Goal: Task Accomplishment & Management: Use online tool/utility

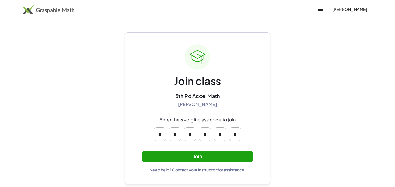
click at [237, 152] on button "Join" at bounding box center [198, 157] width 112 height 12
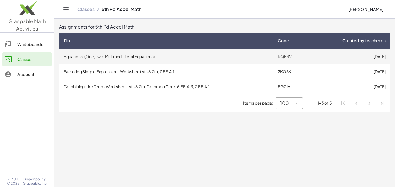
click at [261, 57] on td "Equations: (One, Two, Multi and Literal Equations)" at bounding box center [166, 56] width 214 height 15
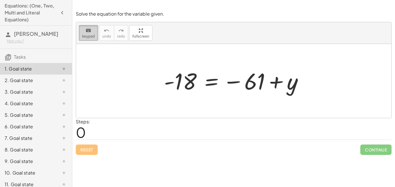
click at [82, 28] on div "keyboard" at bounding box center [88, 30] width 13 height 7
click at [91, 29] on div "keyboard" at bounding box center [88, 30] width 13 height 7
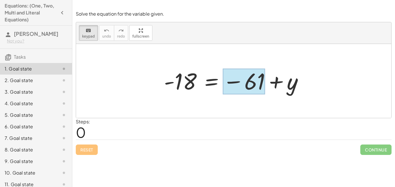
click at [259, 77] on div at bounding box center [244, 82] width 43 height 26
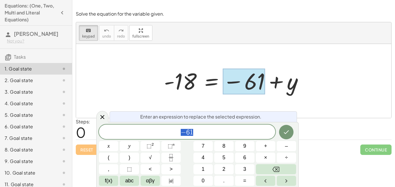
scroll to position [0, 0]
click at [268, 148] on button "+" at bounding box center [265, 146] width 19 height 10
click at [289, 130] on icon "Done" at bounding box center [286, 132] width 7 height 7
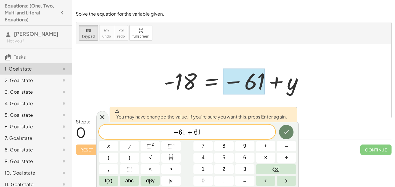
click at [289, 127] on button "Done" at bounding box center [286, 132] width 14 height 14
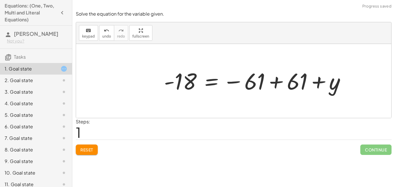
click at [284, 89] on div at bounding box center [257, 81] width 192 height 29
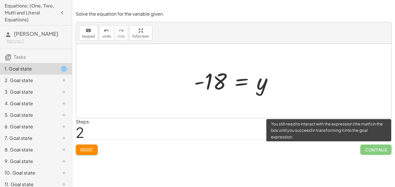
click at [369, 150] on span "Continue" at bounding box center [376, 150] width 31 height 10
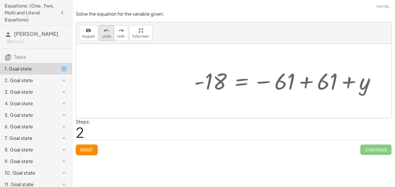
click at [102, 32] on div "undo" at bounding box center [106, 30] width 9 height 7
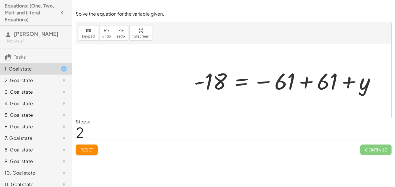
click at [204, 85] on div at bounding box center [287, 81] width 192 height 29
click at [214, 83] on div at bounding box center [287, 81] width 192 height 29
click at [215, 82] on div at bounding box center [287, 81] width 192 height 29
click at [92, 34] on span "keypad" at bounding box center [88, 36] width 13 height 4
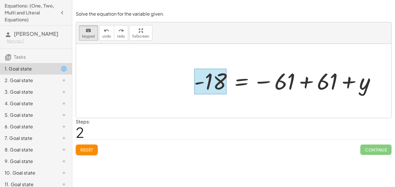
click at [221, 78] on div at bounding box center [210, 82] width 33 height 26
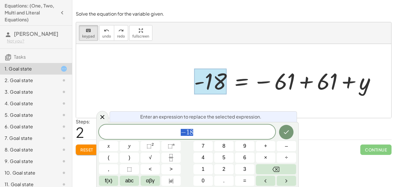
click at [214, 128] on span "− 1 8" at bounding box center [187, 132] width 177 height 8
click at [268, 145] on button "+" at bounding box center [265, 146] width 19 height 10
click at [118, 141] on div at bounding box center [108, 146] width 19 height 10
click at [288, 135] on icon "Done" at bounding box center [286, 132] width 7 height 7
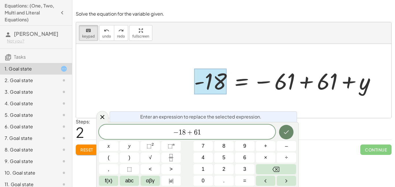
scroll to position [3, 0]
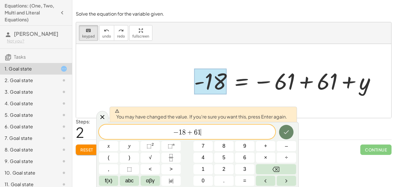
click at [285, 131] on icon "Done" at bounding box center [286, 132] width 7 height 7
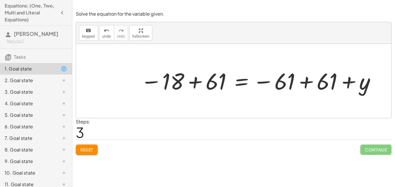
click at [174, 81] on div at bounding box center [259, 81] width 242 height 29
click at [88, 31] on icon "keyboard" at bounding box center [88, 30] width 5 height 7
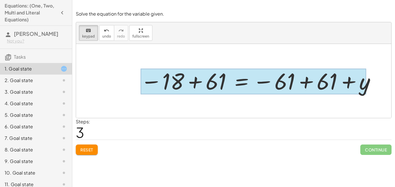
drag, startPoint x: 393, startPoint y: 95, endPoint x: 253, endPoint y: 89, distance: 139.9
click at [0, 0] on div "Solve the equation for the variable given. keyboard keypad undo undo redo redo …" at bounding box center [0, 0] width 0 height 0
click at [254, 89] on div at bounding box center [254, 82] width 226 height 26
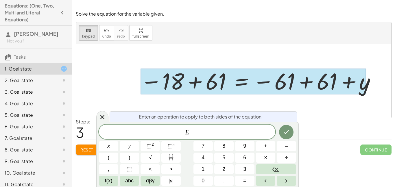
click at [261, 103] on div at bounding box center [233, 81] width 315 height 74
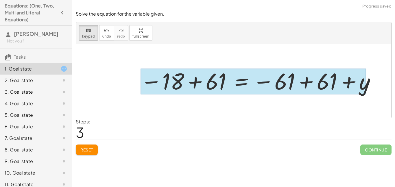
click at [247, 87] on div at bounding box center [254, 82] width 226 height 26
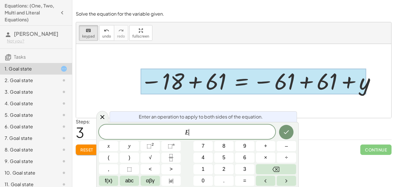
scroll to position [4, 0]
click at [175, 106] on div at bounding box center [233, 81] width 315 height 74
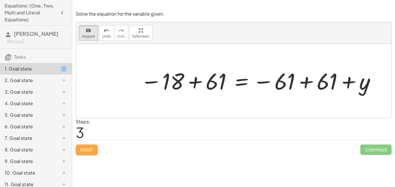
click at [97, 152] on button "Reset" at bounding box center [87, 150] width 22 height 10
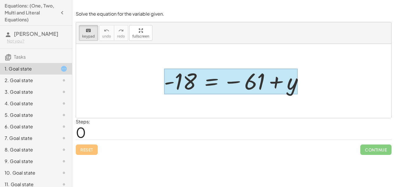
click at [216, 77] on div at bounding box center [231, 82] width 134 height 26
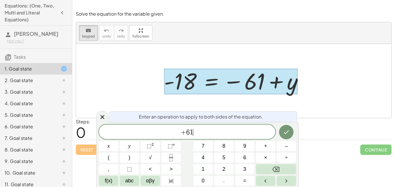
scroll to position [5, 0]
click at [288, 133] on icon "Done" at bounding box center [286, 132] width 7 height 7
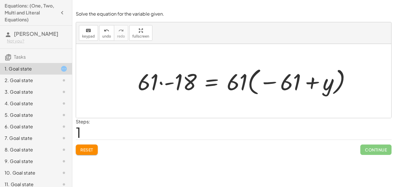
click at [94, 149] on button "Reset" at bounding box center [87, 150] width 22 height 10
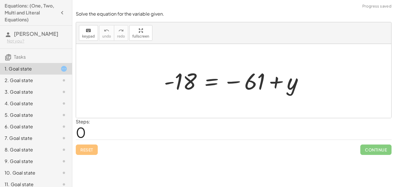
click at [256, 82] on div at bounding box center [236, 81] width 150 height 29
click at [82, 35] on button "keyboard keypad" at bounding box center [88, 33] width 19 height 16
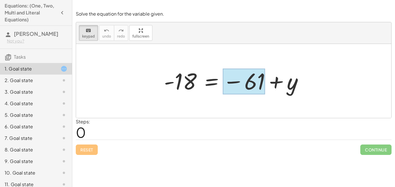
click at [254, 79] on div at bounding box center [244, 82] width 43 height 26
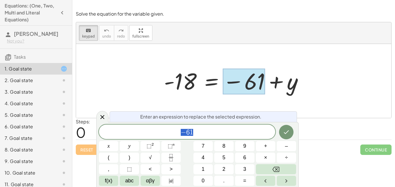
scroll to position [7, 0]
click at [247, 128] on span "− 6 1" at bounding box center [187, 132] width 177 height 8
click at [265, 147] on span "+" at bounding box center [265, 146] width 3 height 8
click at [244, 157] on span "6" at bounding box center [244, 158] width 3 height 8
click at [197, 167] on button "1" at bounding box center [203, 169] width 19 height 10
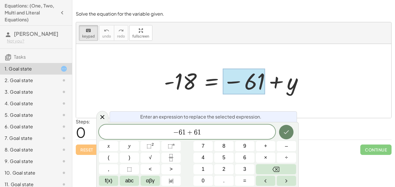
click at [284, 135] on icon "Done" at bounding box center [286, 132] width 7 height 7
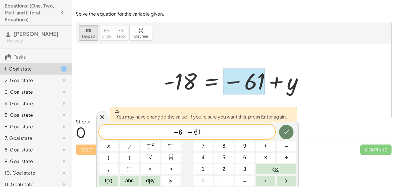
click at [284, 135] on icon "Done" at bounding box center [286, 132] width 7 height 7
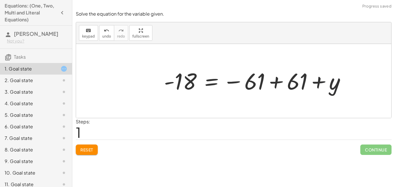
click at [332, 93] on div at bounding box center [257, 81] width 192 height 29
click at [108, 131] on div "Steps: 1" at bounding box center [234, 128] width 316 height 21
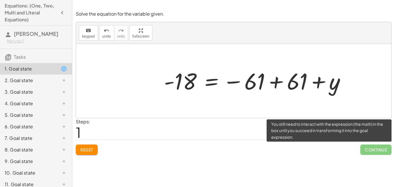
click at [373, 153] on span "Continue" at bounding box center [376, 150] width 31 height 10
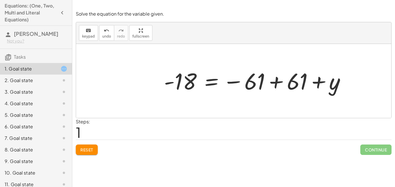
click at [179, 77] on div at bounding box center [257, 81] width 192 height 29
click at [81, 37] on button "keyboard keypad" at bounding box center [88, 33] width 19 height 16
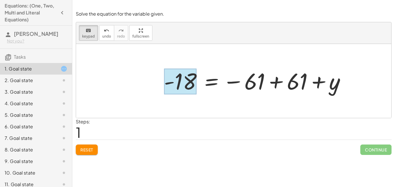
click at [183, 83] on div at bounding box center [180, 82] width 33 height 26
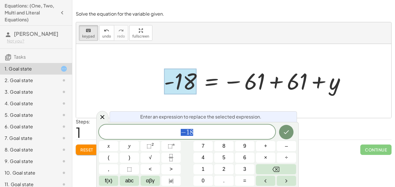
click at [198, 127] on div "− 1 8" at bounding box center [187, 132] width 177 height 14
click at [266, 148] on span "+" at bounding box center [265, 146] width 3 height 8
click at [248, 156] on button "6" at bounding box center [244, 158] width 19 height 10
click at [207, 166] on button "1" at bounding box center [203, 169] width 19 height 10
click at [288, 130] on icon "Done" at bounding box center [286, 132] width 7 height 7
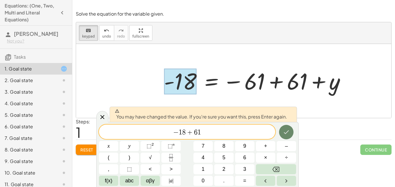
click at [288, 130] on icon "Done" at bounding box center [286, 132] width 7 height 7
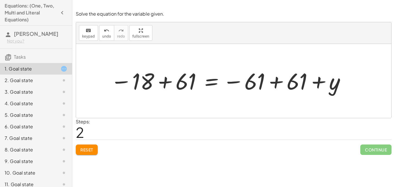
click at [247, 113] on div at bounding box center [233, 81] width 315 height 74
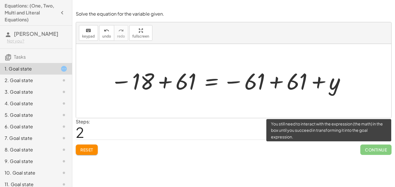
click at [365, 151] on span "Continue" at bounding box center [376, 150] width 31 height 10
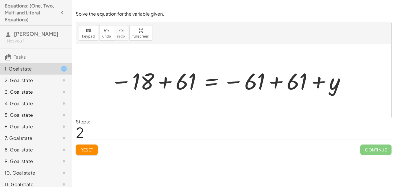
click at [244, 86] on div at bounding box center [229, 81] width 242 height 29
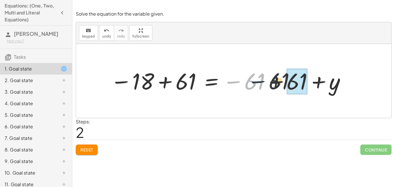
drag, startPoint x: 244, startPoint y: 86, endPoint x: 270, endPoint y: 86, distance: 25.5
click at [270, 86] on div at bounding box center [229, 81] width 242 height 29
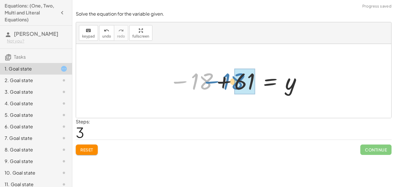
drag, startPoint x: 206, startPoint y: 88, endPoint x: 238, endPoint y: 88, distance: 31.8
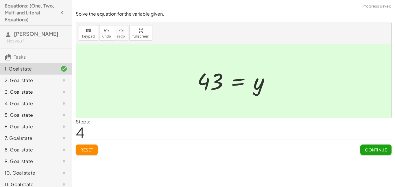
click at [364, 152] on button "Continue" at bounding box center [376, 150] width 31 height 10
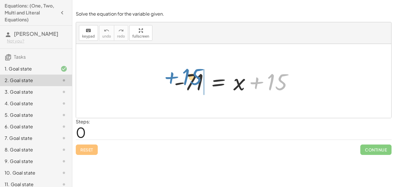
drag, startPoint x: 271, startPoint y: 81, endPoint x: 185, endPoint y: 80, distance: 86.2
click at [185, 80] on div at bounding box center [235, 81] width 129 height 30
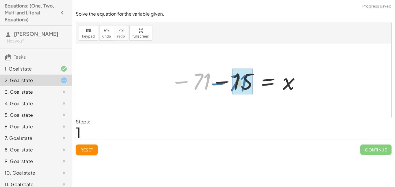
drag, startPoint x: 191, startPoint y: 86, endPoint x: 229, endPoint y: 88, distance: 38.5
click at [229, 88] on div at bounding box center [236, 81] width 136 height 29
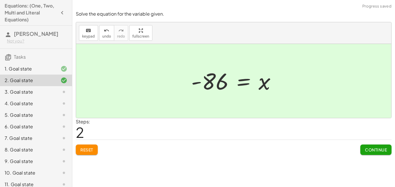
click at [374, 151] on span "Continue" at bounding box center [376, 149] width 22 height 5
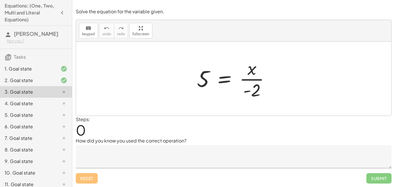
click at [236, 130] on div "Steps: 0" at bounding box center [234, 126] width 316 height 21
click at [86, 26] on icon "keyboard" at bounding box center [88, 28] width 5 height 7
click at [81, 32] on button "keyboard keypad" at bounding box center [88, 31] width 19 height 16
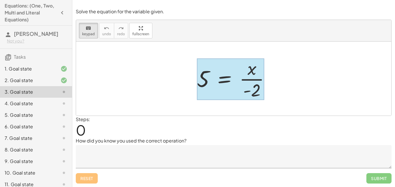
click at [220, 73] on div at bounding box center [230, 79] width 67 height 42
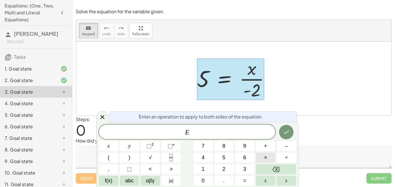
click at [264, 161] on span "×" at bounding box center [265, 158] width 3 height 8
click at [289, 136] on button "Done" at bounding box center [286, 132] width 14 height 14
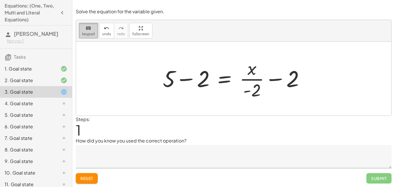
click at [86, 27] on icon "keyboard" at bounding box center [88, 28] width 5 height 7
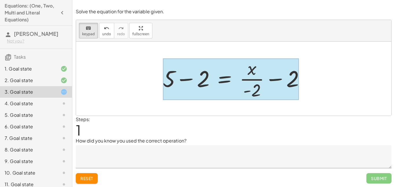
click at [222, 77] on div at bounding box center [231, 79] width 136 height 42
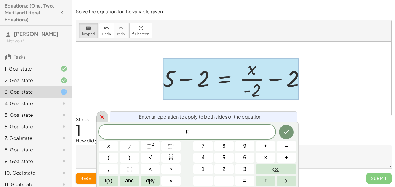
click at [105, 121] on div at bounding box center [102, 116] width 12 height 11
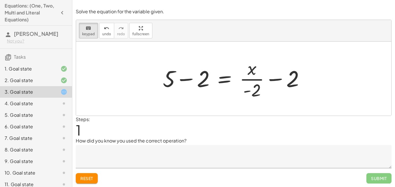
click at [91, 177] on span "Reset" at bounding box center [86, 178] width 13 height 5
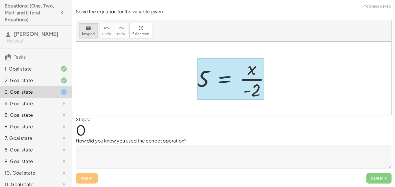
click at [223, 82] on div at bounding box center [230, 79] width 67 height 42
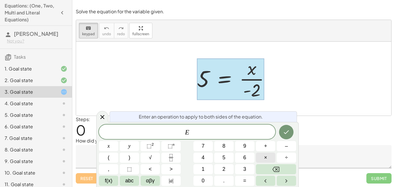
click at [258, 159] on button "×" at bounding box center [265, 158] width 19 height 10
click at [288, 129] on icon "Done" at bounding box center [286, 132] width 7 height 7
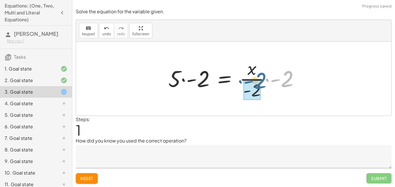
drag, startPoint x: 285, startPoint y: 85, endPoint x: 252, endPoint y: 87, distance: 33.0
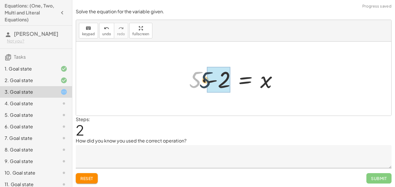
drag, startPoint x: 191, startPoint y: 83, endPoint x: 210, endPoint y: 83, distance: 19.4
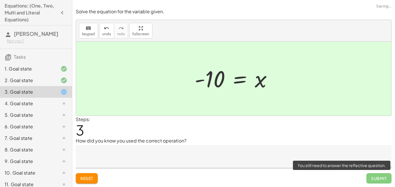
click at [374, 182] on span "Submit" at bounding box center [379, 178] width 25 height 10
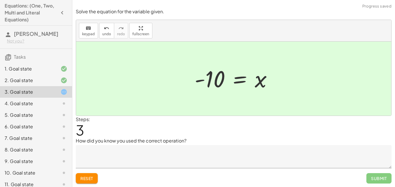
click at [323, 161] on textarea at bounding box center [234, 156] width 316 height 23
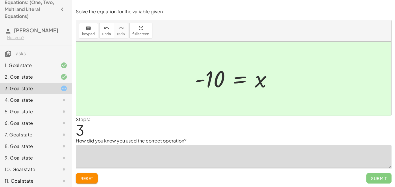
scroll to position [3, 0]
click at [58, 98] on div at bounding box center [59, 100] width 16 height 7
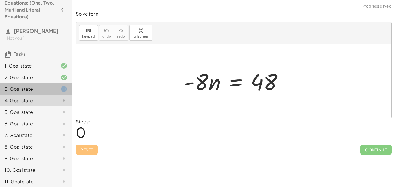
click at [55, 92] on div at bounding box center [59, 89] width 16 height 7
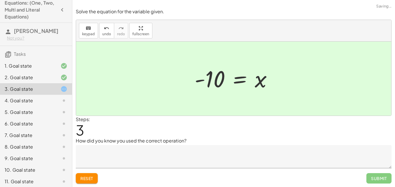
click at [60, 101] on div at bounding box center [59, 100] width 16 height 7
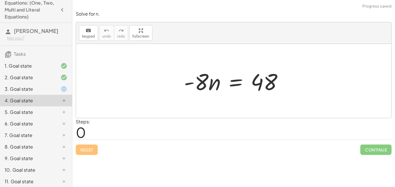
click at [213, 87] on div at bounding box center [236, 81] width 110 height 30
click at [92, 35] on span "keypad" at bounding box center [88, 36] width 13 height 4
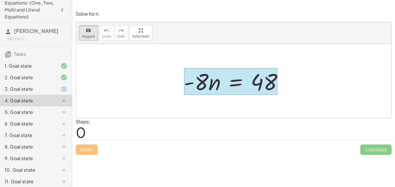
click at [233, 85] on div at bounding box center [231, 81] width 94 height 27
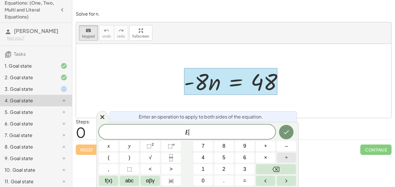
click at [291, 159] on button "÷" at bounding box center [286, 158] width 19 height 10
click at [289, 132] on icon "Done" at bounding box center [286, 132] width 7 height 7
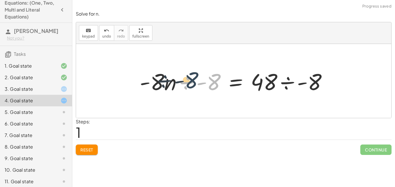
drag, startPoint x: 208, startPoint y: 86, endPoint x: 180, endPoint y: 84, distance: 28.4
click at [180, 84] on div at bounding box center [236, 81] width 198 height 30
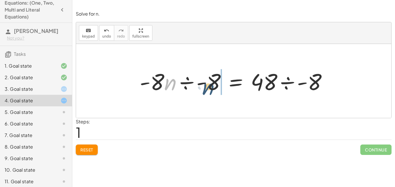
drag, startPoint x: 170, startPoint y: 82, endPoint x: 210, endPoint y: 87, distance: 39.6
click at [210, 87] on div at bounding box center [236, 81] width 198 height 30
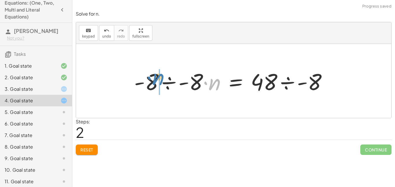
drag, startPoint x: 207, startPoint y: 83, endPoint x: 152, endPoint y: 78, distance: 55.8
click at [152, 78] on div at bounding box center [232, 81] width 203 height 30
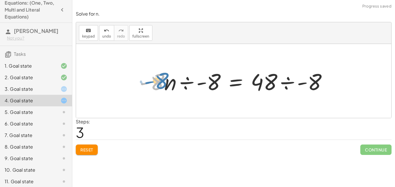
click at [157, 79] on div at bounding box center [236, 81] width 198 height 30
drag, startPoint x: 108, startPoint y: 56, endPoint x: 227, endPoint y: 99, distance: 126.3
click at [227, 99] on div at bounding box center [233, 81] width 315 height 74
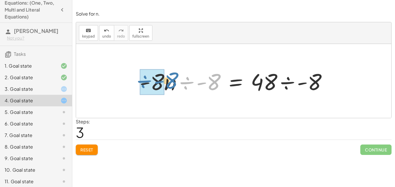
drag, startPoint x: 216, startPoint y: 82, endPoint x: 163, endPoint y: 78, distance: 53.4
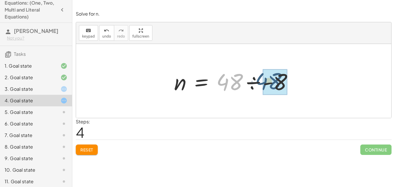
drag, startPoint x: 228, startPoint y: 84, endPoint x: 270, endPoint y: 84, distance: 42.0
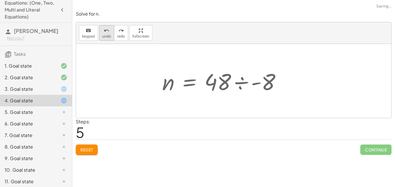
click at [106, 40] on button "undo undo" at bounding box center [106, 33] width 15 height 16
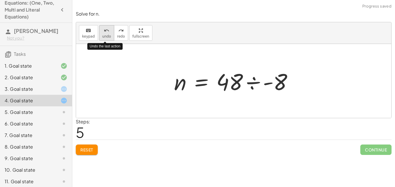
click at [106, 40] on button "undo undo" at bounding box center [106, 33] width 15 height 16
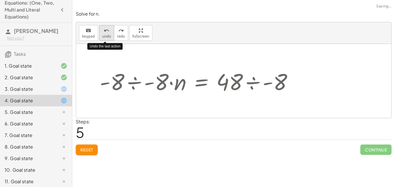
click at [106, 40] on button "undo undo" at bounding box center [106, 33] width 15 height 16
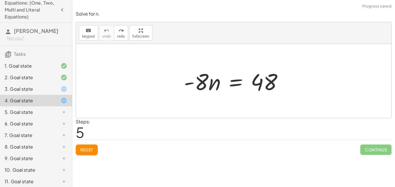
click at [237, 86] on div at bounding box center [236, 81] width 110 height 30
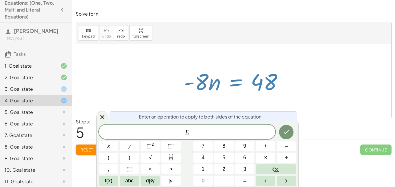
click at [205, 108] on div at bounding box center [233, 81] width 315 height 74
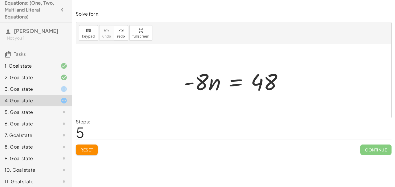
click at [234, 74] on div at bounding box center [236, 81] width 110 height 30
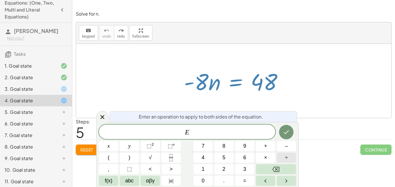
click at [285, 155] on button "÷" at bounding box center [286, 158] width 19 height 10
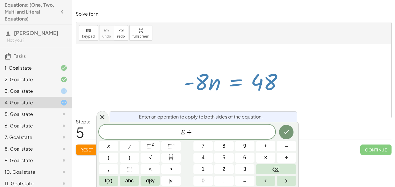
click at [242, 136] on span "E ÷" at bounding box center [187, 132] width 177 height 8
click at [109, 179] on span "f(x)" at bounding box center [109, 181] width 8 height 8
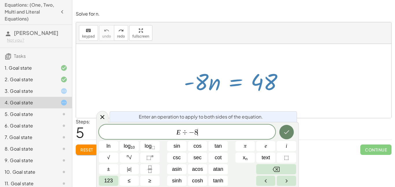
click at [284, 136] on button "Done" at bounding box center [287, 132] width 14 height 14
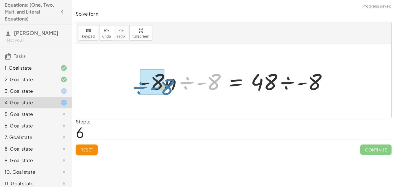
drag, startPoint x: 215, startPoint y: 86, endPoint x: 168, endPoint y: 91, distance: 47.4
click at [168, 91] on div at bounding box center [236, 81] width 198 height 30
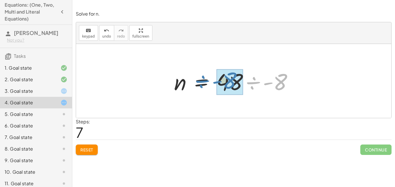
drag, startPoint x: 276, startPoint y: 87, endPoint x: 225, endPoint y: 85, distance: 51.2
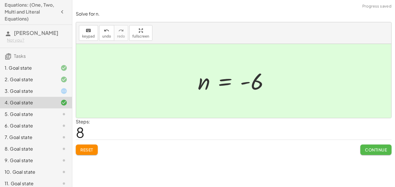
click at [380, 152] on span "Continue" at bounding box center [376, 149] width 22 height 5
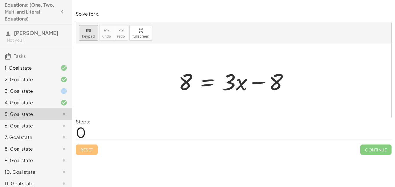
click at [93, 37] on span "keypad" at bounding box center [88, 36] width 13 height 4
click at [256, 86] on div at bounding box center [266, 82] width 36 height 26
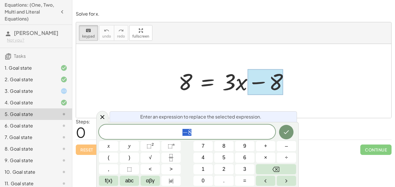
click at [256, 137] on div "− 8" at bounding box center [187, 132] width 177 height 14
click at [266, 146] on span "+" at bounding box center [265, 146] width 3 height 8
click at [227, 144] on button "8" at bounding box center [223, 146] width 19 height 10
click at [282, 134] on button "Done" at bounding box center [286, 132] width 14 height 14
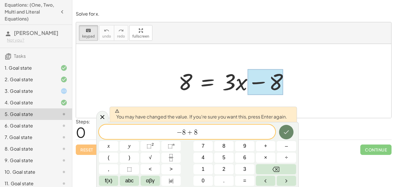
click at [284, 132] on icon "Done" at bounding box center [286, 132] width 7 height 7
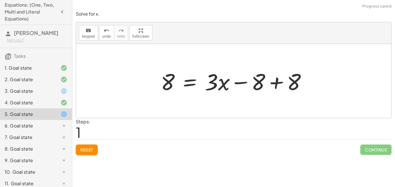
click at [306, 80] on div at bounding box center [236, 81] width 156 height 30
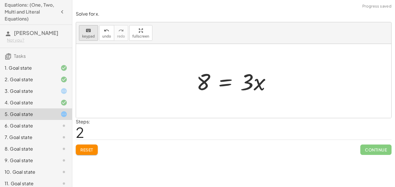
click at [90, 32] on icon "keyboard" at bounding box center [88, 30] width 5 height 7
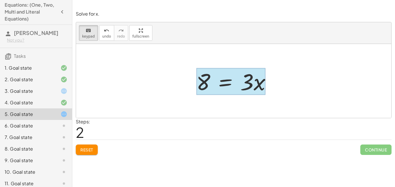
click at [232, 84] on div at bounding box center [230, 81] width 69 height 27
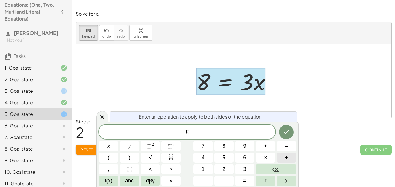
click at [281, 157] on button "÷" at bounding box center [286, 158] width 19 height 10
click at [287, 132] on icon "Done" at bounding box center [286, 132] width 7 height 7
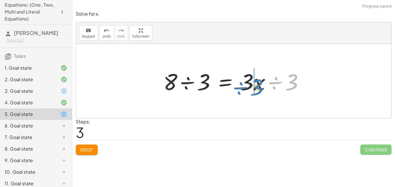
drag, startPoint x: 296, startPoint y: 84, endPoint x: 260, endPoint y: 87, distance: 35.8
click at [260, 87] on div at bounding box center [236, 81] width 151 height 30
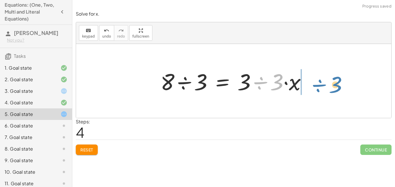
drag, startPoint x: 277, startPoint y: 85, endPoint x: 335, endPoint y: 87, distance: 58.8
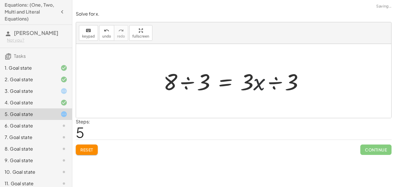
click at [257, 82] on div at bounding box center [236, 81] width 151 height 30
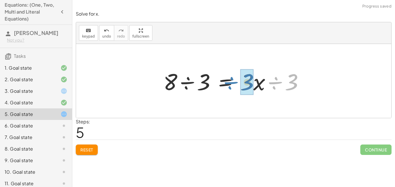
drag, startPoint x: 273, startPoint y: 85, endPoint x: 228, endPoint y: 85, distance: 44.6
click at [228, 85] on div at bounding box center [236, 81] width 151 height 30
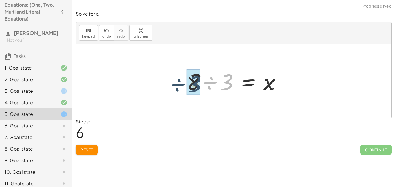
drag, startPoint x: 224, startPoint y: 84, endPoint x: 192, endPoint y: 85, distance: 32.1
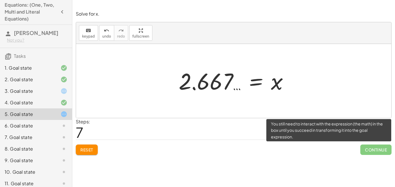
click at [364, 148] on span "Continue" at bounding box center [376, 150] width 31 height 10
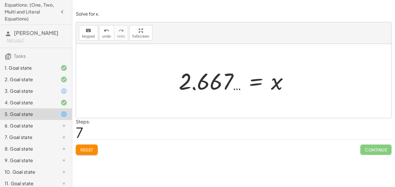
click at [236, 85] on div at bounding box center [236, 81] width 120 height 29
click at [103, 34] on button "undo undo" at bounding box center [106, 33] width 15 height 16
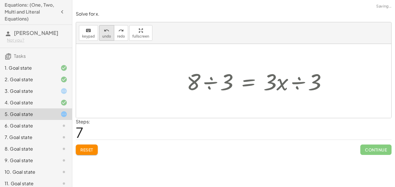
click at [103, 41] on button "undo undo" at bounding box center [106, 33] width 15 height 16
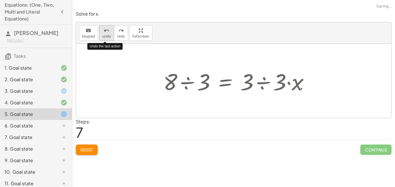
click at [103, 41] on button "undo undo" at bounding box center [106, 33] width 15 height 16
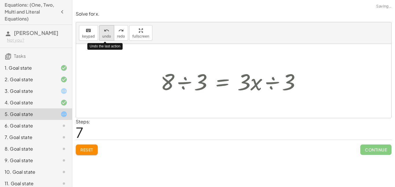
click at [103, 41] on button "undo undo" at bounding box center [106, 33] width 15 height 16
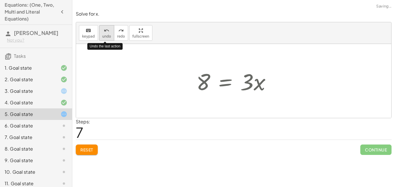
click at [102, 40] on button "undo undo" at bounding box center [106, 33] width 15 height 16
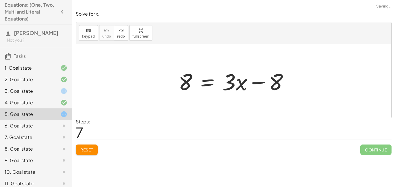
click at [92, 152] on span "Reset" at bounding box center [86, 149] width 13 height 5
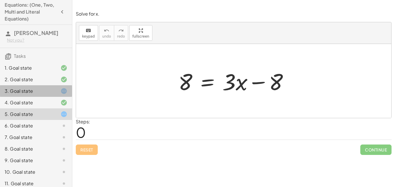
click at [56, 94] on div at bounding box center [59, 91] width 16 height 7
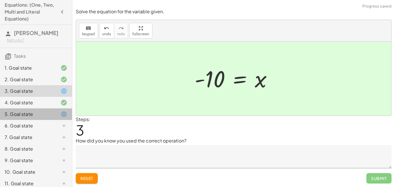
click at [59, 113] on div at bounding box center [59, 114] width 16 height 7
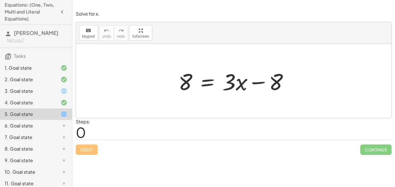
click at [47, 102] on div "4. Goal state" at bounding box center [28, 102] width 47 height 7
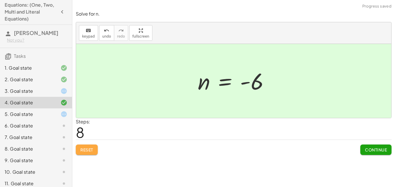
click at [87, 148] on span "Reset" at bounding box center [86, 149] width 13 height 5
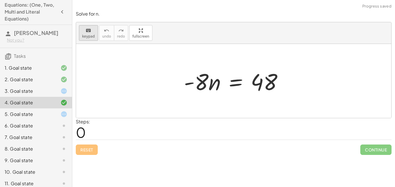
click at [83, 36] on span "keypad" at bounding box center [88, 36] width 13 height 4
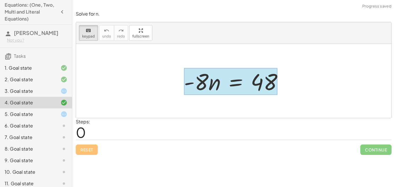
click at [231, 83] on div at bounding box center [231, 81] width 94 height 27
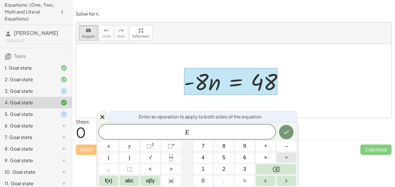
click at [283, 157] on button "÷" at bounding box center [286, 158] width 19 height 10
click at [229, 146] on button "8" at bounding box center [223, 146] width 19 height 10
click at [118, 141] on div at bounding box center [108, 146] width 19 height 10
click at [290, 131] on icon "Done" at bounding box center [286, 132] width 7 height 7
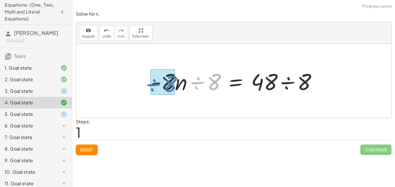
drag, startPoint x: 214, startPoint y: 80, endPoint x: 170, endPoint y: 81, distance: 44.0
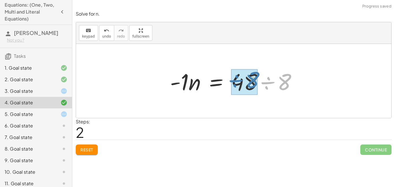
drag, startPoint x: 278, startPoint y: 83, endPoint x: 245, endPoint y: 81, distance: 33.4
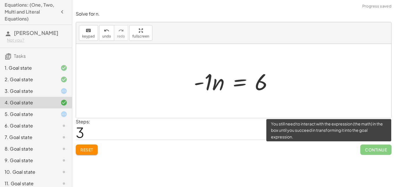
click at [368, 152] on span "Continue" at bounding box center [376, 150] width 31 height 10
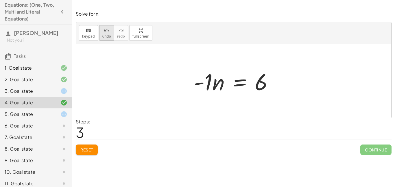
click at [104, 37] on span "undo" at bounding box center [106, 36] width 9 height 4
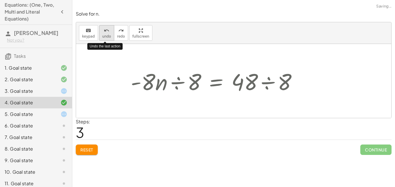
click at [104, 37] on span "undo" at bounding box center [106, 36] width 9 height 4
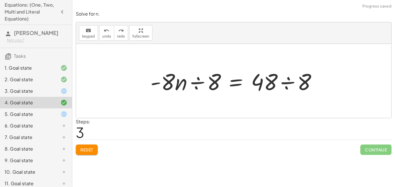
click at [211, 81] on div at bounding box center [236, 81] width 177 height 30
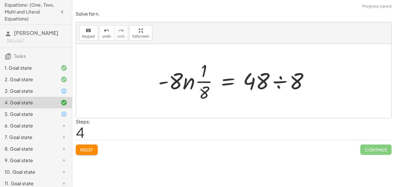
click at [89, 150] on span "Reset" at bounding box center [86, 149] width 13 height 5
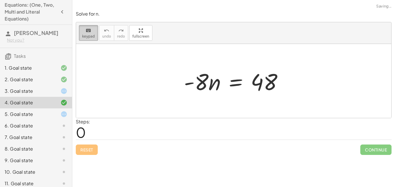
click at [86, 33] on icon "keyboard" at bounding box center [88, 30] width 5 height 7
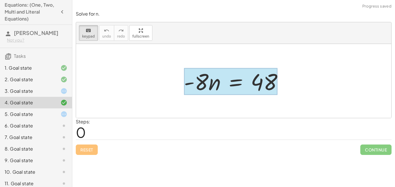
click at [228, 85] on div at bounding box center [231, 81] width 94 height 27
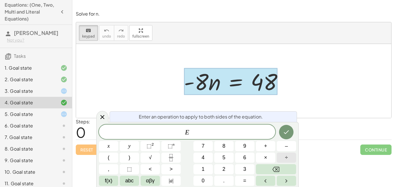
click at [283, 155] on button "÷" at bounding box center [286, 158] width 19 height 10
click at [287, 143] on span "–" at bounding box center [286, 146] width 3 height 8
click at [229, 146] on button "8" at bounding box center [223, 146] width 19 height 10
click at [284, 133] on icon "Done" at bounding box center [286, 132] width 7 height 7
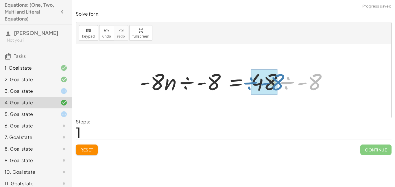
drag, startPoint x: 315, startPoint y: 86, endPoint x: 274, endPoint y: 86, distance: 40.8
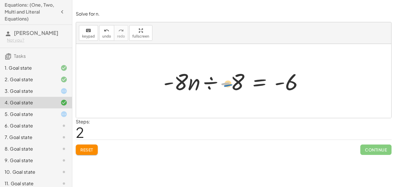
click at [229, 84] on div at bounding box center [236, 81] width 150 height 30
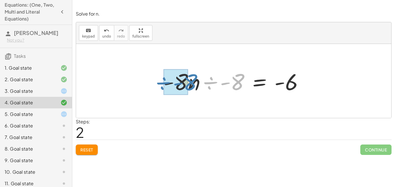
drag, startPoint x: 238, startPoint y: 84, endPoint x: 190, endPoint y: 84, distance: 48.0
click at [190, 84] on div at bounding box center [236, 81] width 150 height 30
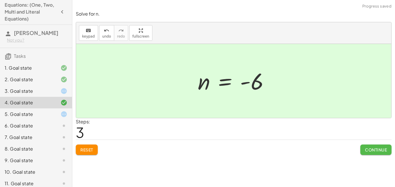
click at [376, 148] on span "Continue" at bounding box center [376, 149] width 22 height 5
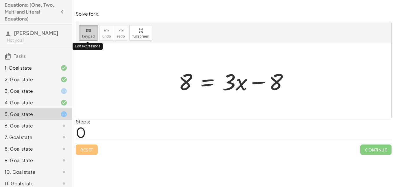
click at [87, 36] on span "keypad" at bounding box center [88, 36] width 13 height 4
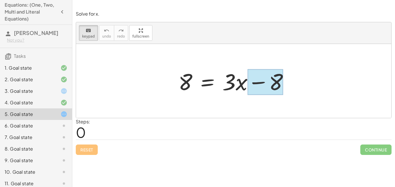
click at [258, 79] on div at bounding box center [266, 82] width 36 height 26
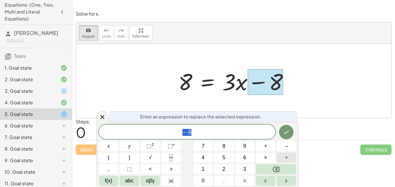
click at [284, 160] on button "÷" at bounding box center [286, 158] width 19 height 10
click at [91, 30] on div "keyboard" at bounding box center [88, 30] width 13 height 7
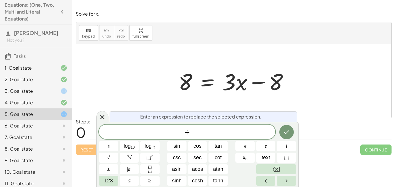
click at [202, 79] on div at bounding box center [236, 81] width 121 height 30
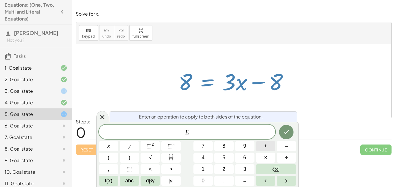
click at [267, 146] on span "+" at bounding box center [265, 146] width 3 height 8
click at [216, 146] on button "8" at bounding box center [223, 146] width 19 height 10
click at [288, 132] on icon "Done" at bounding box center [286, 133] width 5 height 4
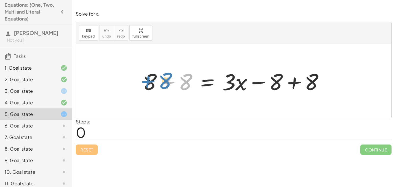
drag, startPoint x: 189, startPoint y: 81, endPoint x: 165, endPoint y: 80, distance: 23.5
click at [165, 80] on div at bounding box center [236, 81] width 192 height 30
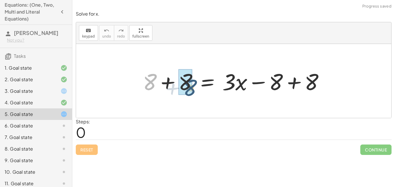
drag, startPoint x: 150, startPoint y: 81, endPoint x: 192, endPoint y: 86, distance: 42.0
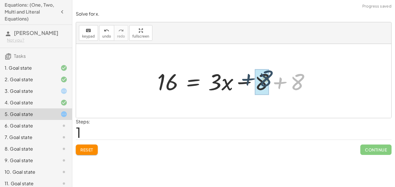
drag, startPoint x: 299, startPoint y: 84, endPoint x: 263, endPoint y: 81, distance: 35.8
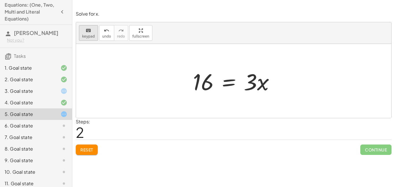
click at [88, 40] on button "keyboard keypad" at bounding box center [88, 33] width 19 height 16
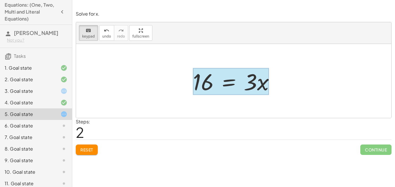
click at [230, 78] on div at bounding box center [231, 81] width 76 height 27
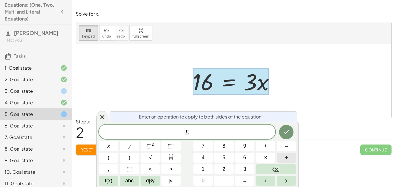
click at [282, 157] on button "÷" at bounding box center [286, 158] width 19 height 10
click at [247, 168] on button "3" at bounding box center [244, 169] width 19 height 10
click at [285, 137] on button "Done" at bounding box center [286, 132] width 14 height 14
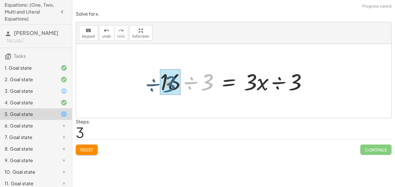
drag, startPoint x: 213, startPoint y: 83, endPoint x: 173, endPoint y: 84, distance: 40.2
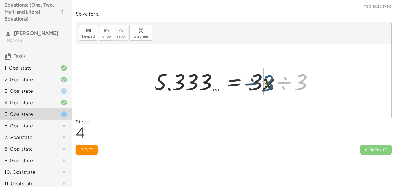
drag, startPoint x: 297, startPoint y: 87, endPoint x: 262, endPoint y: 88, distance: 35.3
click at [262, 88] on div at bounding box center [235, 81] width 169 height 30
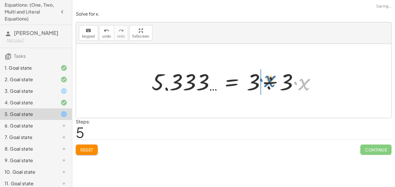
drag, startPoint x: 306, startPoint y: 86, endPoint x: 271, endPoint y: 82, distance: 35.4
click at [271, 82] on div at bounding box center [236, 81] width 175 height 30
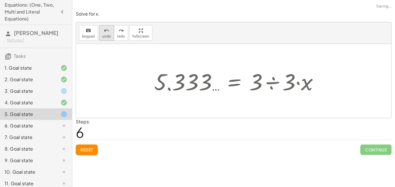
click at [106, 40] on button "undo undo" at bounding box center [106, 33] width 15 height 16
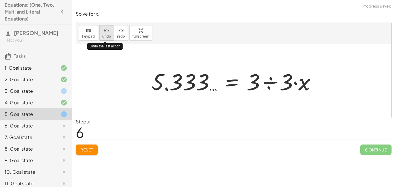
click at [106, 39] on button "undo undo" at bounding box center [106, 33] width 15 height 16
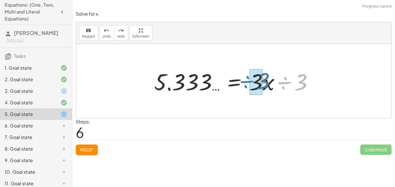
drag, startPoint x: 300, startPoint y: 83, endPoint x: 262, endPoint y: 82, distance: 38.5
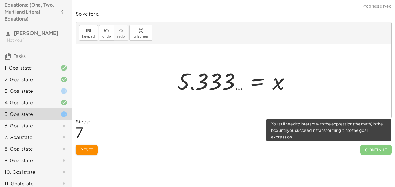
click at [379, 153] on span "Continue" at bounding box center [376, 150] width 31 height 10
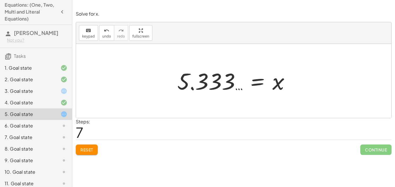
click at [217, 80] on div at bounding box center [235, 81] width 123 height 29
click at [197, 80] on div at bounding box center [235, 81] width 123 height 29
click at [93, 25] on button "keyboard keypad" at bounding box center [88, 33] width 19 height 16
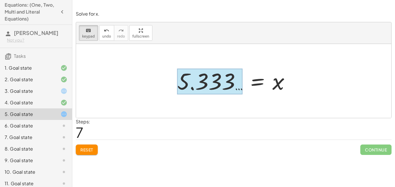
click at [196, 74] on div at bounding box center [209, 82] width 65 height 26
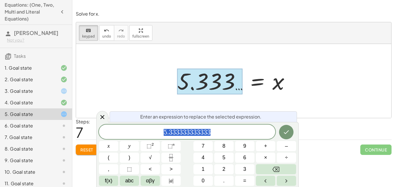
click at [217, 138] on div "5 . 3 3 3 3 3 3 3 3 3 3 3 3" at bounding box center [187, 132] width 177 height 14
click at [283, 156] on button "÷" at bounding box center [286, 158] width 19 height 10
click at [227, 158] on button "5" at bounding box center [223, 158] width 19 height 10
drag, startPoint x: 225, startPoint y: 133, endPoint x: 155, endPoint y: 134, distance: 69.5
click at [155, 134] on span "5 . 3 3 3 3 3 3 3 3 3 3 3 3 ÷ 5" at bounding box center [187, 132] width 177 height 8
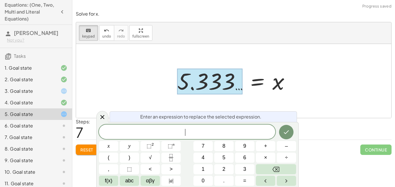
click at [88, 146] on button "Reset" at bounding box center [87, 150] width 22 height 10
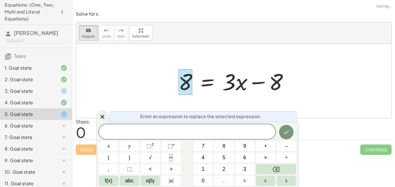
click at [183, 82] on div at bounding box center [186, 82] width 14 height 26
click at [176, 85] on div at bounding box center [236, 81] width 121 height 30
click at [142, 79] on div at bounding box center [233, 81] width 315 height 74
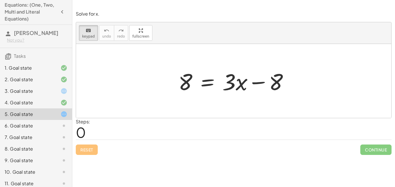
drag, startPoint x: 272, startPoint y: 95, endPoint x: 203, endPoint y: 110, distance: 70.7
click at [260, 86] on div at bounding box center [266, 82] width 36 height 26
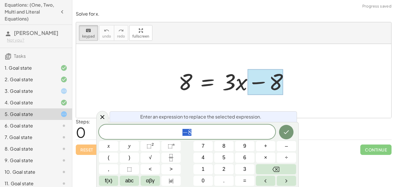
click at [212, 82] on div at bounding box center [236, 81] width 121 height 30
click at [107, 118] on div at bounding box center [102, 116] width 12 height 11
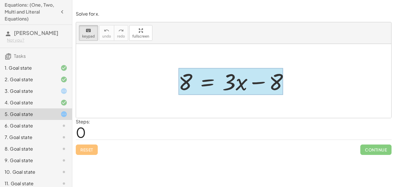
click at [209, 89] on div at bounding box center [231, 81] width 105 height 27
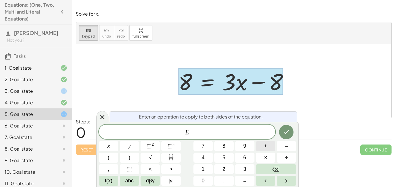
click at [266, 149] on span "+" at bounding box center [265, 146] width 3 height 8
click at [208, 167] on button "1" at bounding box center [203, 169] width 19 height 10
click at [223, 147] on span "8" at bounding box center [224, 146] width 3 height 8
click at [272, 154] on button "×" at bounding box center [265, 158] width 19 height 10
click at [269, 143] on button "+" at bounding box center [265, 146] width 19 height 10
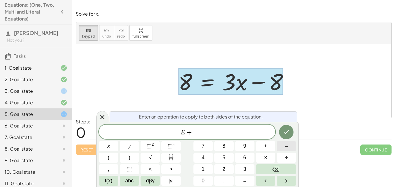
click at [221, 145] on button "8" at bounding box center [223, 146] width 19 height 10
click at [286, 134] on icon "Done" at bounding box center [286, 132] width 7 height 7
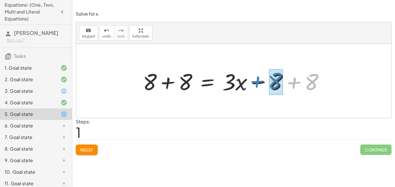
drag, startPoint x: 318, startPoint y: 86, endPoint x: 282, endPoint y: 84, distance: 36.2
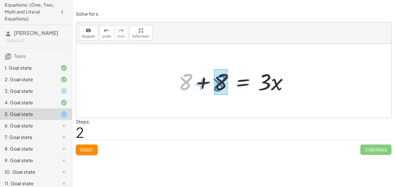
drag, startPoint x: 188, startPoint y: 85, endPoint x: 223, endPoint y: 86, distance: 35.3
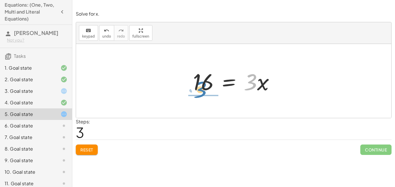
drag, startPoint x: 253, startPoint y: 86, endPoint x: 203, endPoint y: 93, distance: 50.6
click at [203, 93] on div at bounding box center [236, 81] width 92 height 30
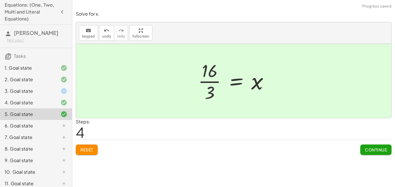
click at [367, 148] on span "Continue" at bounding box center [376, 149] width 22 height 5
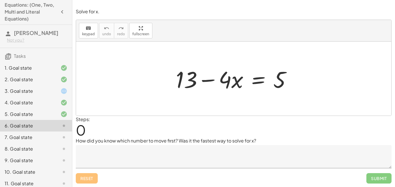
click at [295, 49] on div at bounding box center [233, 79] width 315 height 74
click at [256, 80] on div at bounding box center [236, 79] width 126 height 30
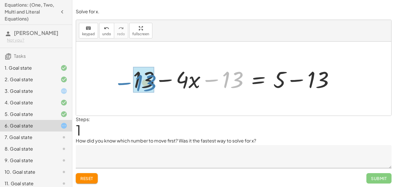
drag, startPoint x: 237, startPoint y: 81, endPoint x: 150, endPoint y: 84, distance: 87.2
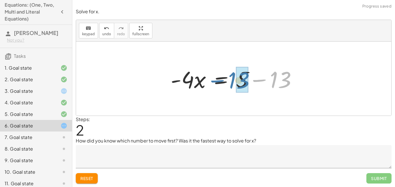
drag, startPoint x: 280, startPoint y: 83, endPoint x: 236, endPoint y: 83, distance: 43.4
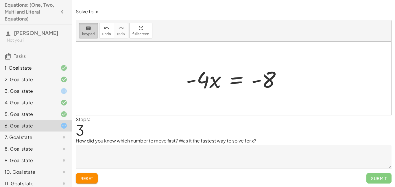
click at [85, 33] on span "keypad" at bounding box center [88, 34] width 13 height 4
click at [87, 31] on icon "keyboard" at bounding box center [88, 28] width 5 height 7
click at [232, 80] on div at bounding box center [236, 79] width 106 height 30
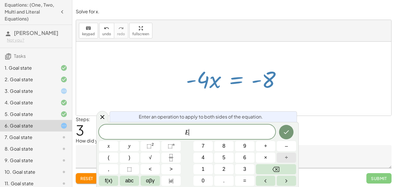
click at [285, 159] on span "÷" at bounding box center [286, 158] width 3 height 8
click at [284, 147] on button "–" at bounding box center [286, 146] width 19 height 10
click at [209, 159] on button "4" at bounding box center [203, 158] width 19 height 10
click at [291, 128] on button "Done" at bounding box center [286, 132] width 14 height 14
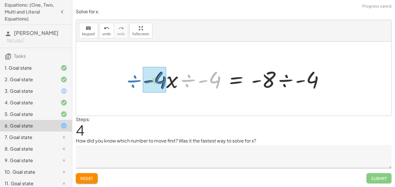
drag, startPoint x: 214, startPoint y: 83, endPoint x: 160, endPoint y: 84, distance: 53.8
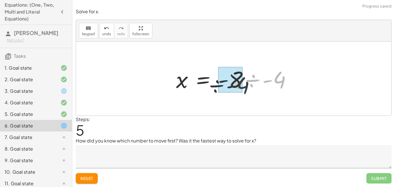
drag, startPoint x: 276, startPoint y: 80, endPoint x: 221, endPoint y: 85, distance: 55.5
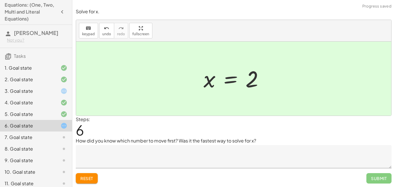
click at [292, 150] on textarea at bounding box center [234, 156] width 316 height 23
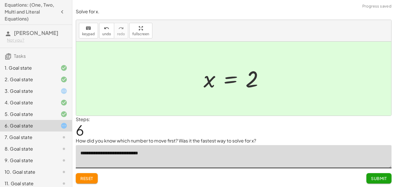
click at [136, 154] on textarea "**********" at bounding box center [234, 156] width 316 height 23
click at [114, 154] on textarea "**********" at bounding box center [234, 156] width 316 height 23
click at [113, 153] on textarea "**********" at bounding box center [234, 156] width 316 height 23
click at [164, 155] on textarea "**********" at bounding box center [234, 156] width 316 height 23
type textarea "**********"
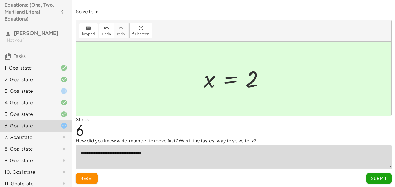
click at [42, 94] on div "3. Goal state" at bounding box center [28, 91] width 47 height 7
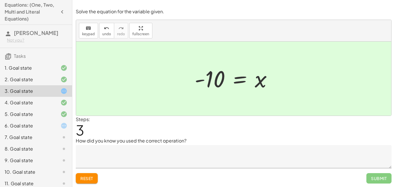
click at [55, 124] on div at bounding box center [59, 125] width 16 height 7
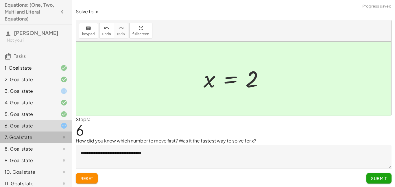
click at [27, 140] on div "7. Goal state" at bounding box center [28, 137] width 47 height 7
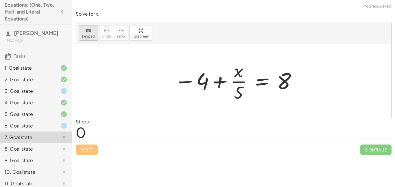
click at [83, 31] on div "keyboard" at bounding box center [88, 30] width 13 height 7
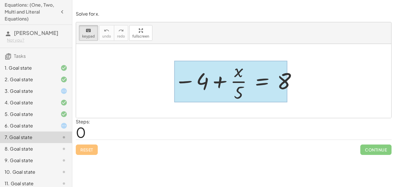
click at [261, 81] on div at bounding box center [230, 82] width 113 height 42
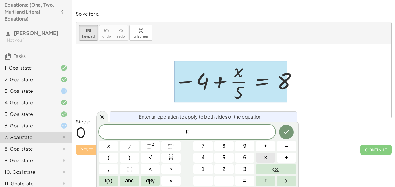
click at [267, 154] on span "×" at bounding box center [265, 158] width 3 height 8
click at [224, 155] on span "5" at bounding box center [224, 158] width 3 height 8
click at [273, 133] on span "E · 5 ​" at bounding box center [187, 132] width 177 height 8
click at [284, 134] on icon "Done" at bounding box center [286, 132] width 7 height 7
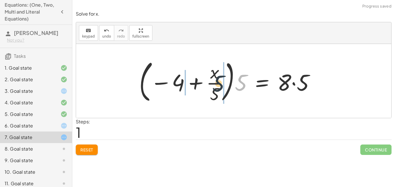
drag, startPoint x: 239, startPoint y: 87, endPoint x: 198, endPoint y: 90, distance: 41.5
click at [198, 90] on div at bounding box center [229, 81] width 186 height 48
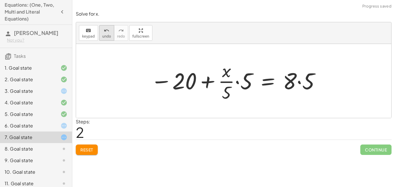
click at [107, 36] on span "undo" at bounding box center [106, 36] width 9 height 4
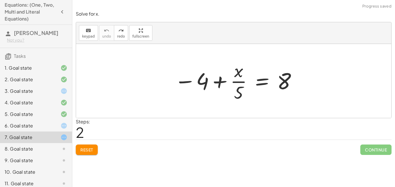
click at [82, 147] on span "Reset" at bounding box center [86, 149] width 13 height 5
click at [87, 36] on span "keypad" at bounding box center [88, 36] width 13 height 4
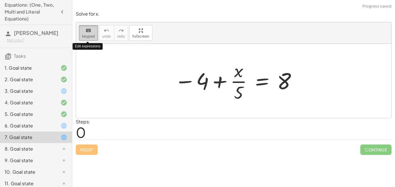
click at [91, 39] on button "keyboard keypad" at bounding box center [88, 33] width 19 height 16
click at [260, 78] on div at bounding box center [236, 81] width 129 height 45
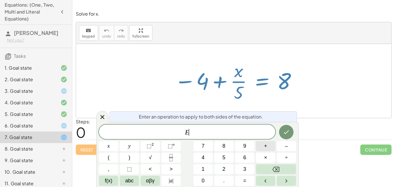
click at [264, 148] on button "+" at bounding box center [265, 146] width 19 height 10
click at [262, 149] on button "+" at bounding box center [265, 146] width 19 height 10
click at [270, 157] on button "×" at bounding box center [265, 158] width 19 height 10
click at [286, 132] on icon "Done" at bounding box center [286, 132] width 7 height 7
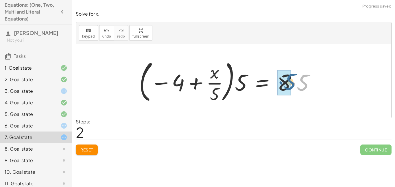
drag, startPoint x: 302, startPoint y: 80, endPoint x: 288, endPoint y: 78, distance: 13.9
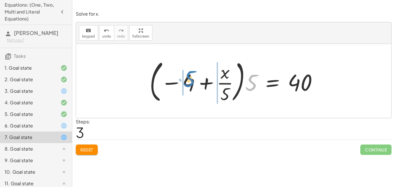
drag, startPoint x: 249, startPoint y: 84, endPoint x: 187, endPoint y: 80, distance: 62.3
click at [187, 80] on div at bounding box center [236, 81] width 179 height 48
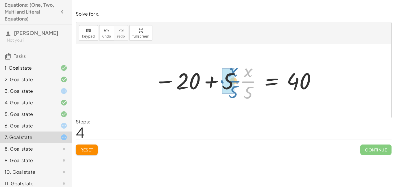
drag, startPoint x: 253, startPoint y: 87, endPoint x: 236, endPoint y: 86, distance: 16.8
click at [236, 86] on div at bounding box center [236, 81] width 169 height 45
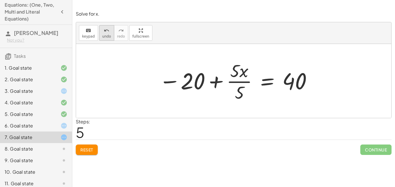
click at [107, 39] on button "undo undo" at bounding box center [106, 33] width 15 height 16
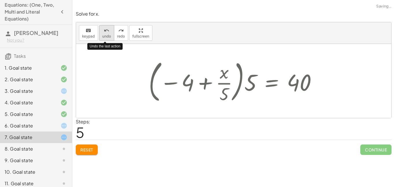
click at [107, 39] on button "undo undo" at bounding box center [106, 33] width 15 height 16
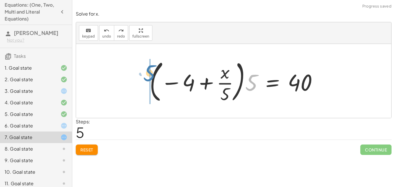
drag, startPoint x: 248, startPoint y: 83, endPoint x: 144, endPoint y: 74, distance: 104.0
click at [144, 74] on div "− 4 + · x · 5 = 8 · ( − 4 + · x · 5 ) · 5 = · 8 · 5 · 5 · ( − 4 + · x · 5 ) · 5…" at bounding box center [234, 81] width 186 height 51
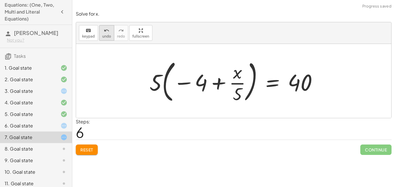
click at [100, 37] on button "undo undo" at bounding box center [106, 33] width 15 height 16
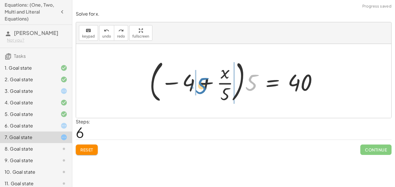
drag, startPoint x: 247, startPoint y: 76, endPoint x: 197, endPoint y: 79, distance: 50.2
click at [197, 79] on div at bounding box center [236, 81] width 179 height 48
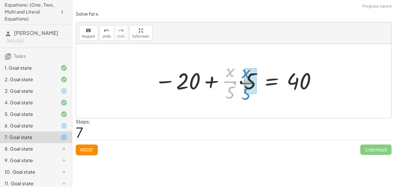
drag, startPoint x: 229, startPoint y: 84, endPoint x: 244, endPoint y: 85, distance: 15.1
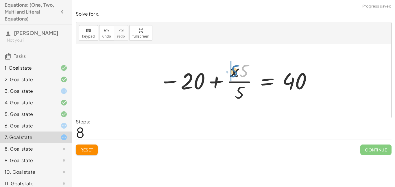
drag, startPoint x: 241, startPoint y: 74, endPoint x: 229, endPoint y: 74, distance: 12.2
click at [229, 74] on div at bounding box center [236, 81] width 160 height 45
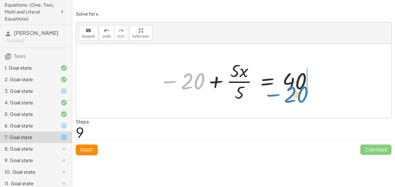
drag, startPoint x: 183, startPoint y: 82, endPoint x: 288, endPoint y: 94, distance: 105.1
click at [288, 94] on div at bounding box center [236, 81] width 160 height 45
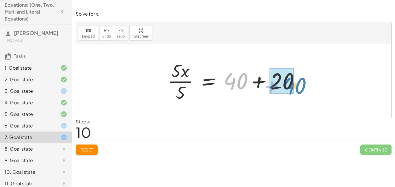
drag, startPoint x: 237, startPoint y: 79, endPoint x: 293, endPoint y: 84, distance: 55.4
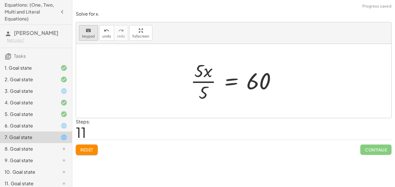
click at [91, 35] on span "keypad" at bounding box center [88, 36] width 13 height 4
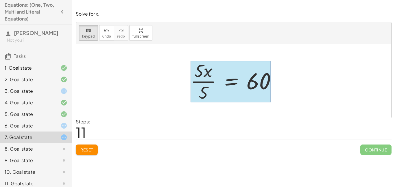
click at [221, 82] on div at bounding box center [231, 82] width 80 height 42
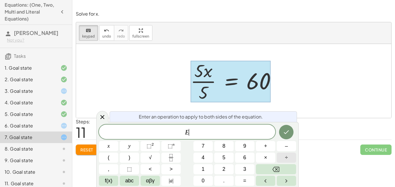
click at [281, 161] on button "÷" at bounding box center [286, 158] width 19 height 10
click at [282, 133] on button "Done" at bounding box center [286, 132] width 14 height 14
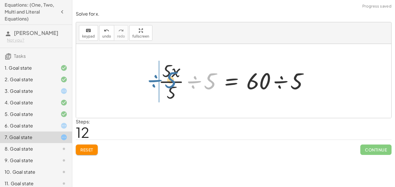
drag, startPoint x: 206, startPoint y: 88, endPoint x: 166, endPoint y: 82, distance: 40.9
click at [166, 82] on div at bounding box center [236, 81] width 160 height 45
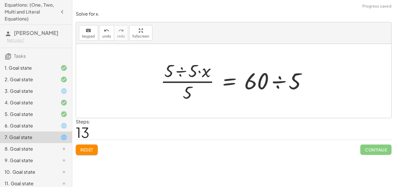
click at [108, 49] on div at bounding box center [233, 81] width 315 height 74
click at [100, 31] on button "undo undo" at bounding box center [106, 33] width 15 height 16
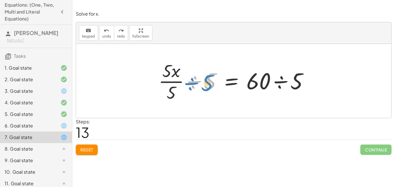
click at [208, 79] on div at bounding box center [236, 81] width 160 height 45
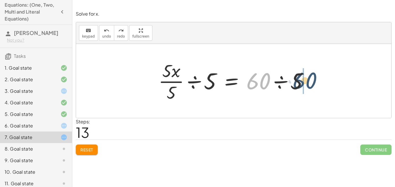
drag, startPoint x: 253, startPoint y: 82, endPoint x: 300, endPoint y: 80, distance: 46.9
click at [300, 80] on div at bounding box center [236, 81] width 160 height 45
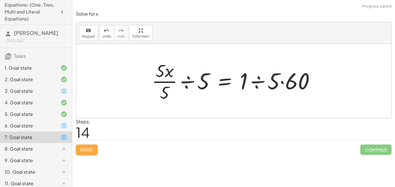
click at [84, 153] on button "Reset" at bounding box center [87, 150] width 22 height 10
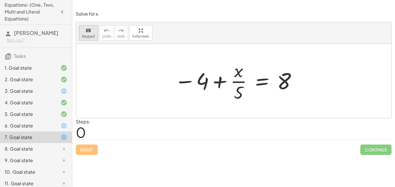
click at [91, 39] on button "keyboard keypad" at bounding box center [88, 33] width 19 height 16
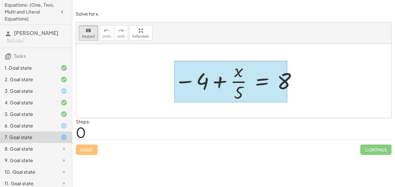
click at [268, 74] on div at bounding box center [230, 82] width 113 height 42
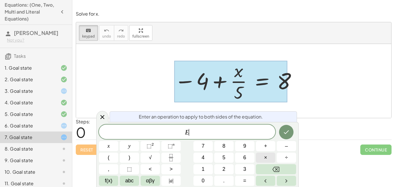
click at [264, 155] on span "×" at bounding box center [265, 158] width 3 height 8
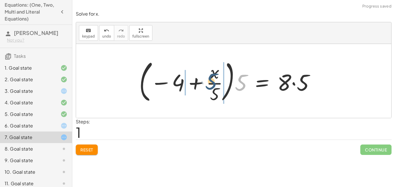
drag, startPoint x: 246, startPoint y: 89, endPoint x: 215, endPoint y: 88, distance: 30.7
click at [215, 88] on div at bounding box center [229, 81] width 186 height 48
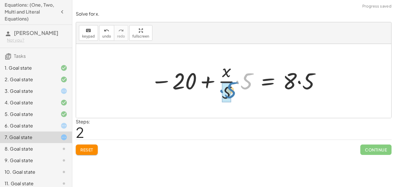
drag, startPoint x: 246, startPoint y: 83, endPoint x: 230, endPoint y: 95, distance: 20.3
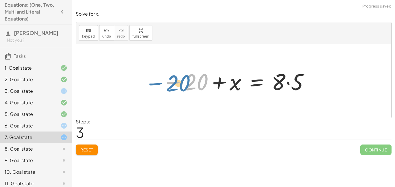
drag, startPoint x: 189, startPoint y: 89, endPoint x: 171, endPoint y: 91, distance: 18.0
click at [171, 91] on div at bounding box center [235, 81] width 153 height 30
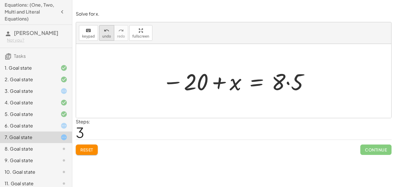
click at [102, 32] on div "undo" at bounding box center [106, 30] width 9 height 7
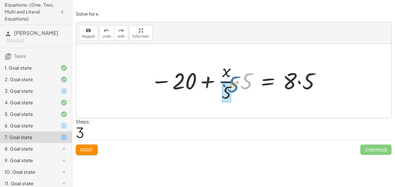
drag, startPoint x: 250, startPoint y: 83, endPoint x: 237, endPoint y: 87, distance: 13.8
click at [237, 87] on div at bounding box center [236, 81] width 176 height 45
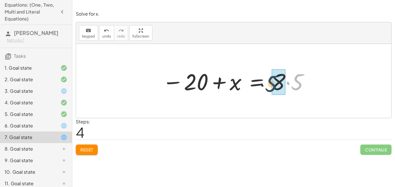
drag, startPoint x: 302, startPoint y: 83, endPoint x: 274, endPoint y: 85, distance: 27.5
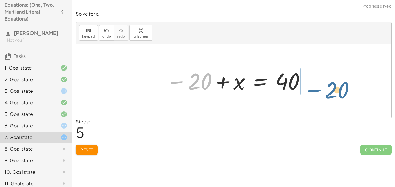
drag, startPoint x: 184, startPoint y: 89, endPoint x: 320, endPoint y: 97, distance: 136.8
click at [320, 97] on div "− 4 + · x · 5 = 8 · ( − 4 + · x · 5 ) · 5 = · 8 · 5 − · 4 · 5 + · · x · 5 · 5 =…" at bounding box center [233, 81] width 315 height 74
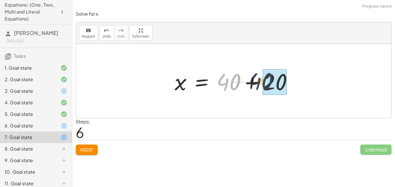
drag, startPoint x: 226, startPoint y: 86, endPoint x: 269, endPoint y: 84, distance: 42.9
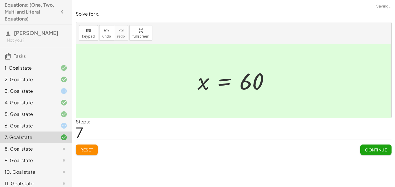
click at [376, 150] on span "Continue" at bounding box center [376, 149] width 22 height 5
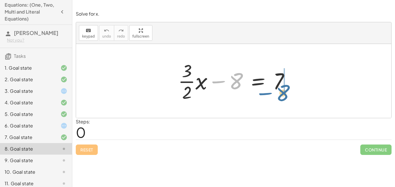
drag, startPoint x: 222, startPoint y: 80, endPoint x: 270, endPoint y: 92, distance: 48.9
click at [270, 92] on div at bounding box center [236, 81] width 122 height 45
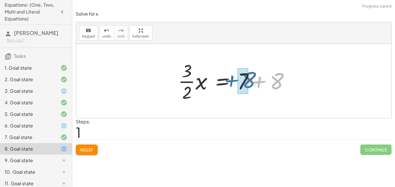
drag, startPoint x: 277, startPoint y: 86, endPoint x: 246, endPoint y: 84, distance: 31.0
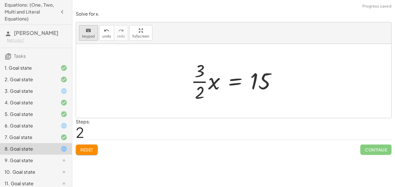
click at [91, 33] on div "keyboard" at bounding box center [88, 30] width 13 height 7
click at [86, 38] on span "keypad" at bounding box center [88, 36] width 13 height 4
click at [80, 36] on button "keyboard keypad" at bounding box center [88, 33] width 19 height 16
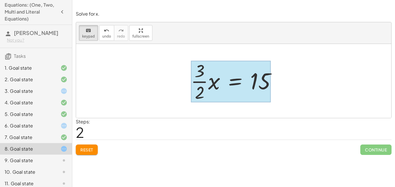
click at [241, 80] on div at bounding box center [231, 82] width 80 height 42
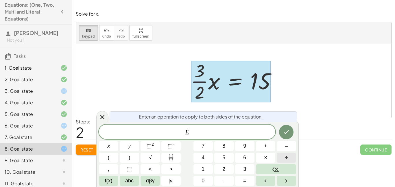
click at [283, 153] on button "÷" at bounding box center [286, 158] width 19 height 10
click at [254, 167] on button "3" at bounding box center [244, 169] width 19 height 10
click at [286, 136] on button "Done" at bounding box center [286, 132] width 14 height 14
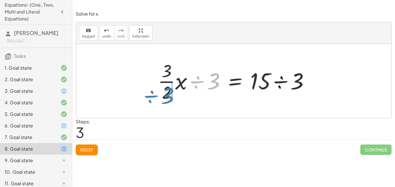
drag, startPoint x: 217, startPoint y: 84, endPoint x: 174, endPoint y: 98, distance: 45.7
click at [174, 98] on div at bounding box center [235, 81] width 161 height 45
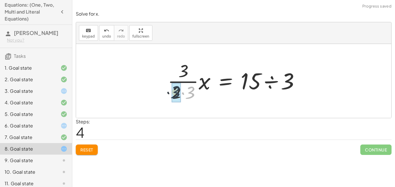
drag, startPoint x: 193, startPoint y: 95, endPoint x: 176, endPoint y: 94, distance: 16.8
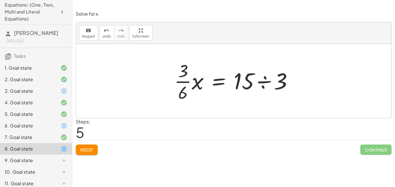
click at [88, 146] on button "Reset" at bounding box center [87, 150] width 22 height 10
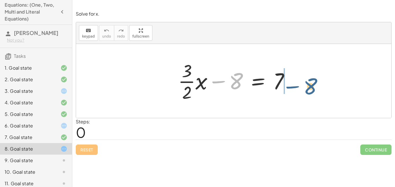
drag, startPoint x: 235, startPoint y: 79, endPoint x: 307, endPoint y: 81, distance: 72.7
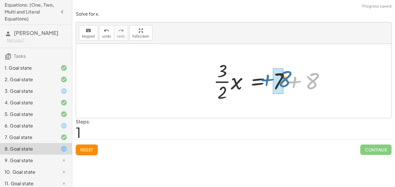
drag, startPoint x: 307, startPoint y: 81, endPoint x: 274, endPoint y: 79, distance: 33.6
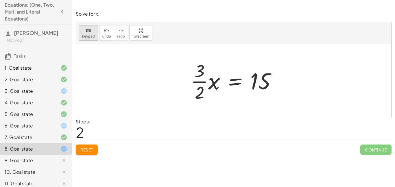
click at [90, 32] on icon "keyboard" at bounding box center [88, 30] width 5 height 7
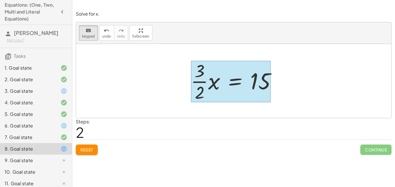
click at [223, 76] on div at bounding box center [231, 82] width 80 height 42
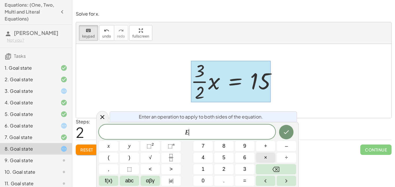
click at [269, 159] on button "×" at bounding box center [265, 158] width 19 height 10
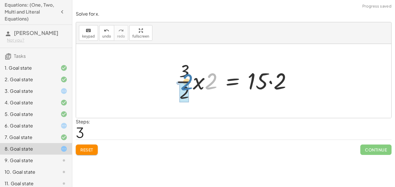
drag, startPoint x: 214, startPoint y: 81, endPoint x: 190, endPoint y: 88, distance: 24.8
click at [190, 88] on div at bounding box center [236, 81] width 127 height 45
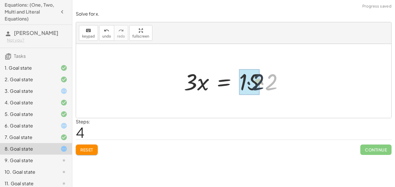
drag, startPoint x: 268, startPoint y: 86, endPoint x: 249, endPoint y: 85, distance: 19.4
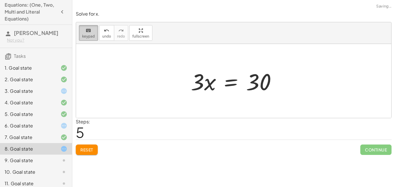
click at [92, 34] on button "keyboard keypad" at bounding box center [88, 33] width 19 height 16
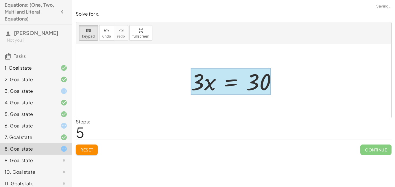
click at [238, 78] on div at bounding box center [231, 81] width 80 height 27
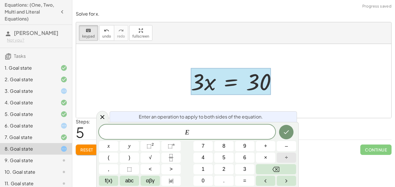
click at [282, 156] on button "÷" at bounding box center [286, 158] width 19 height 10
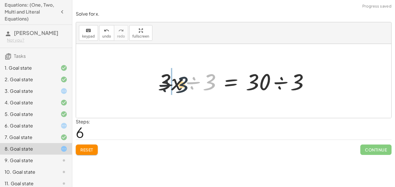
drag, startPoint x: 206, startPoint y: 87, endPoint x: 171, endPoint y: 88, distance: 35.0
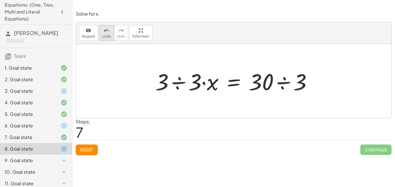
click at [102, 35] on span "undo" at bounding box center [106, 36] width 9 height 4
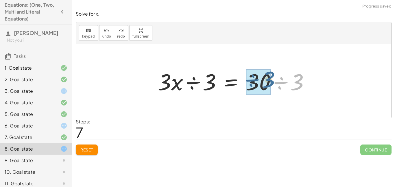
drag, startPoint x: 298, startPoint y: 84, endPoint x: 266, endPoint y: 81, distance: 32.3
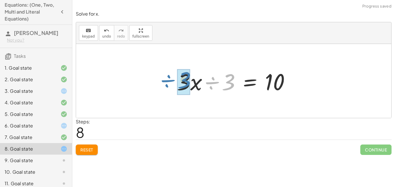
drag, startPoint x: 227, startPoint y: 84, endPoint x: 182, endPoint y: 82, distance: 44.3
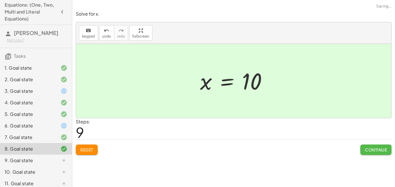
click at [367, 150] on span "Continue" at bounding box center [376, 149] width 22 height 5
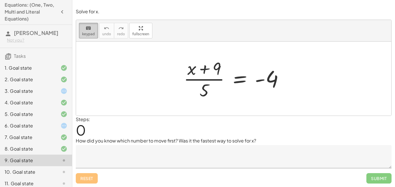
click at [86, 36] on span "keypad" at bounding box center [88, 34] width 13 height 4
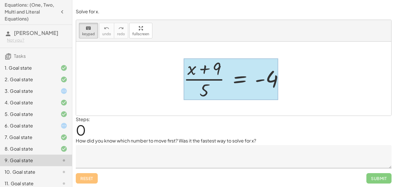
click at [243, 76] on div at bounding box center [231, 79] width 95 height 42
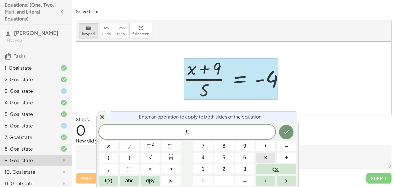
click at [266, 159] on span "×" at bounding box center [265, 158] width 3 height 8
click at [229, 156] on button "5" at bounding box center [223, 158] width 19 height 10
click at [288, 135] on icon "Done" at bounding box center [286, 132] width 7 height 7
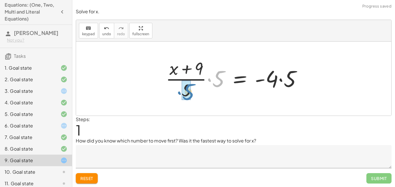
drag, startPoint x: 217, startPoint y: 84, endPoint x: 183, endPoint y: 98, distance: 36.3
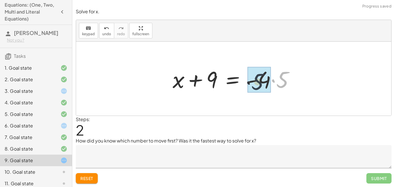
drag, startPoint x: 281, startPoint y: 85, endPoint x: 254, endPoint y: 87, distance: 27.3
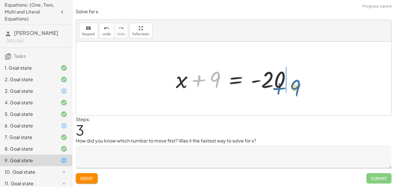
drag, startPoint x: 217, startPoint y: 79, endPoint x: 298, endPoint y: 86, distance: 81.6
click at [298, 86] on div at bounding box center [236, 79] width 126 height 30
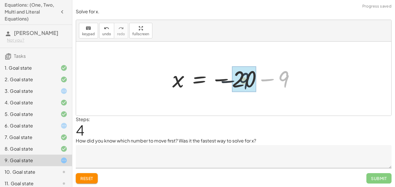
drag, startPoint x: 291, startPoint y: 84, endPoint x: 248, endPoint y: 85, distance: 43.2
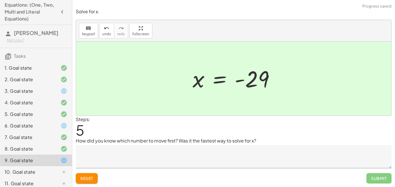
click at [270, 149] on textarea at bounding box center [234, 156] width 316 height 23
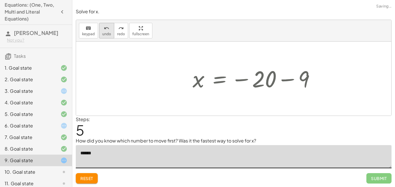
click at [107, 35] on span "undo" at bounding box center [106, 34] width 9 height 4
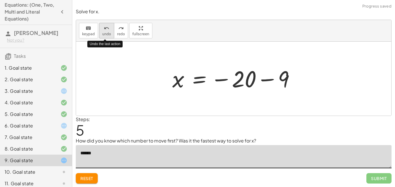
click at [107, 35] on span "undo" at bounding box center [106, 34] width 9 height 4
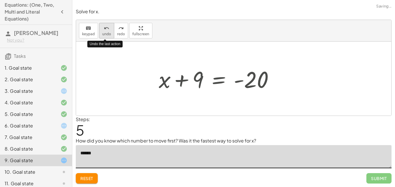
click at [107, 35] on span "undo" at bounding box center [106, 34] width 9 height 4
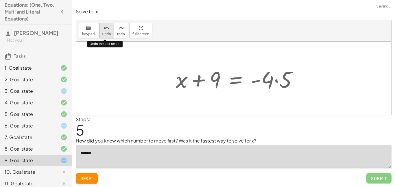
click at [107, 35] on span "undo" at bounding box center [106, 34] width 9 height 4
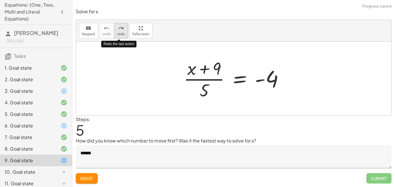
click at [117, 34] on span "redo" at bounding box center [121, 34] width 8 height 4
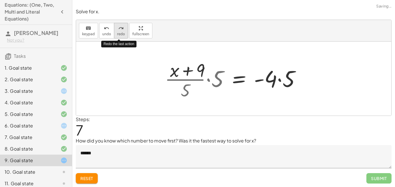
click at [117, 34] on span "redo" at bounding box center [121, 34] width 8 height 4
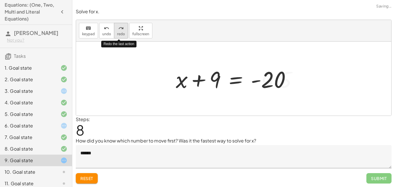
click at [117, 34] on span "redo" at bounding box center [121, 34] width 8 height 4
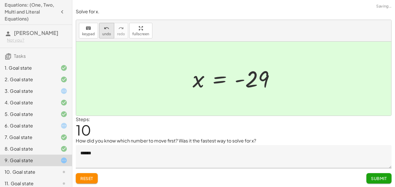
click at [103, 33] on span "undo" at bounding box center [106, 34] width 9 height 4
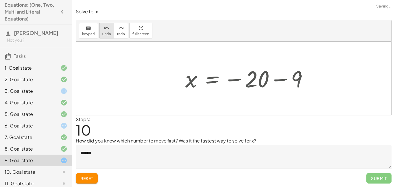
click at [103, 33] on span "undo" at bounding box center [106, 34] width 9 height 4
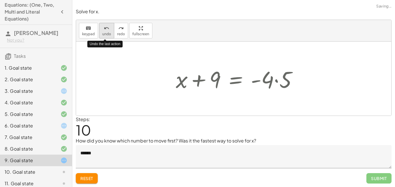
click at [103, 33] on span "undo" at bounding box center [106, 34] width 9 height 4
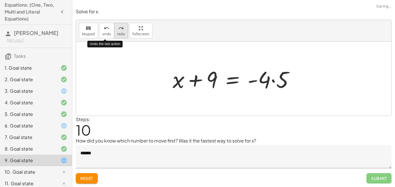
click at [115, 32] on button "redo redo" at bounding box center [121, 31] width 14 height 16
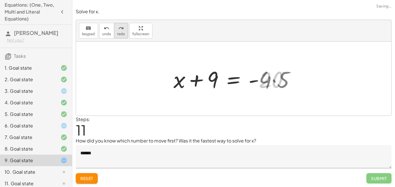
click at [115, 32] on button "redo redo" at bounding box center [121, 31] width 14 height 16
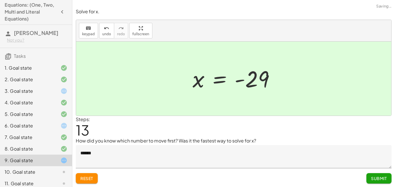
click at [127, 150] on textarea "******" at bounding box center [234, 156] width 316 height 23
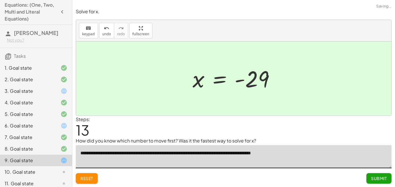
click at [233, 153] on textarea "**********" at bounding box center [234, 156] width 316 height 23
drag, startPoint x: 234, startPoint y: 154, endPoint x: 221, endPoint y: 153, distance: 12.5
click at [221, 153] on textarea "**********" at bounding box center [234, 156] width 316 height 23
type textarea "**********"
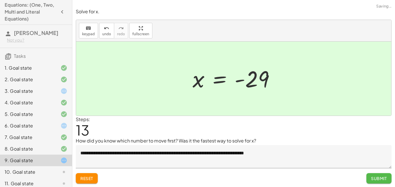
click at [377, 179] on span "Submit" at bounding box center [379, 178] width 16 height 5
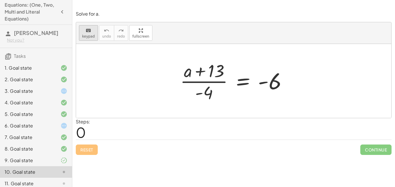
click at [84, 37] on span "keypad" at bounding box center [88, 36] width 13 height 4
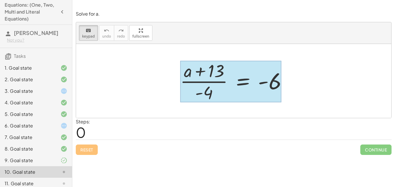
click at [242, 82] on div at bounding box center [230, 82] width 101 height 42
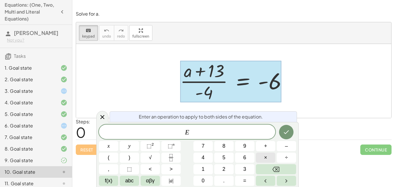
click at [260, 159] on button "×" at bounding box center [265, 158] width 19 height 10
click at [285, 143] on span "–" at bounding box center [286, 146] width 3 height 8
click at [286, 134] on icon "Done" at bounding box center [286, 133] width 5 height 4
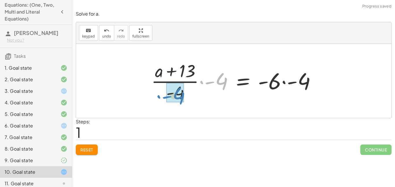
drag, startPoint x: 221, startPoint y: 85, endPoint x: 178, endPoint y: 100, distance: 45.8
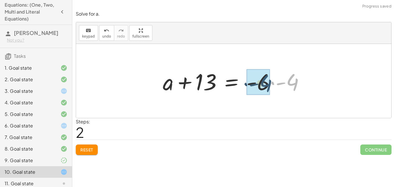
drag, startPoint x: 293, startPoint y: 84, endPoint x: 264, endPoint y: 85, distance: 29.0
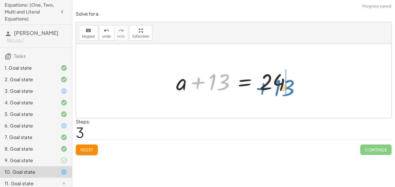
drag, startPoint x: 213, startPoint y: 88, endPoint x: 282, endPoint y: 93, distance: 68.8
click at [282, 93] on div at bounding box center [235, 81] width 125 height 30
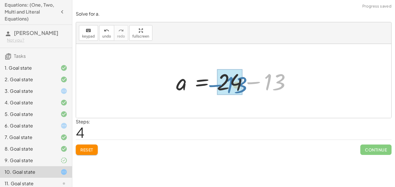
drag, startPoint x: 275, startPoint y: 87, endPoint x: 236, endPoint y: 90, distance: 39.2
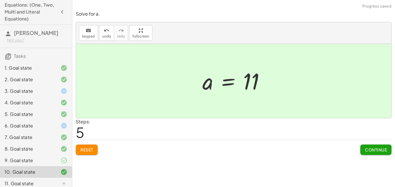
click at [381, 148] on span "Continue" at bounding box center [376, 149] width 22 height 5
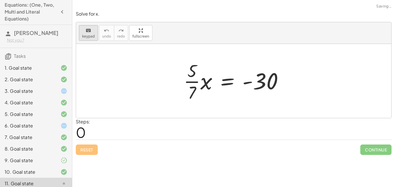
click at [91, 40] on button "keyboard keypad" at bounding box center [88, 33] width 19 height 16
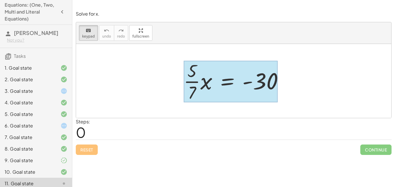
click at [226, 83] on div at bounding box center [231, 82] width 94 height 42
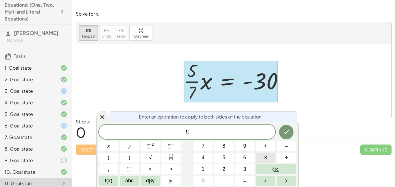
click at [270, 155] on button "×" at bounding box center [265, 158] width 19 height 10
click at [202, 147] on span "7" at bounding box center [203, 146] width 3 height 8
click at [289, 132] on icon "Done" at bounding box center [286, 132] width 7 height 7
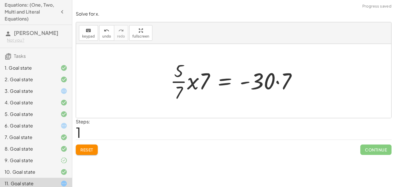
click at [207, 85] on div at bounding box center [236, 81] width 137 height 45
drag, startPoint x: 205, startPoint y: 83, endPoint x: 177, endPoint y: 96, distance: 30.7
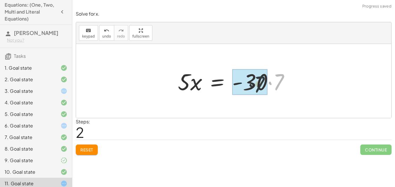
drag, startPoint x: 281, startPoint y: 80, endPoint x: 256, endPoint y: 82, distance: 25.0
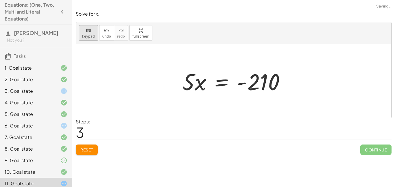
click at [87, 37] on span "keypad" at bounding box center [88, 36] width 13 height 4
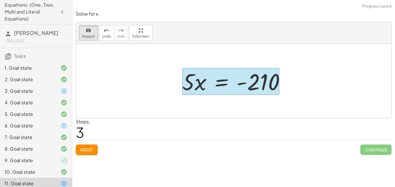
click at [217, 89] on div at bounding box center [230, 81] width 97 height 27
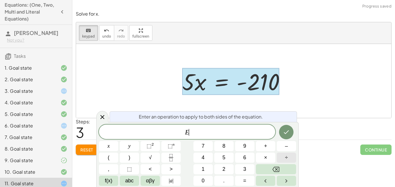
click at [286, 161] on span "÷" at bounding box center [286, 158] width 3 height 8
click at [287, 131] on icon "Done" at bounding box center [286, 132] width 7 height 7
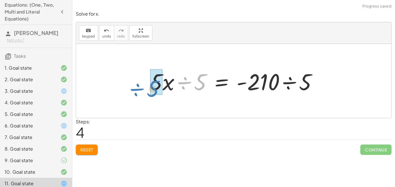
drag, startPoint x: 202, startPoint y: 84, endPoint x: 156, endPoint y: 91, distance: 45.9
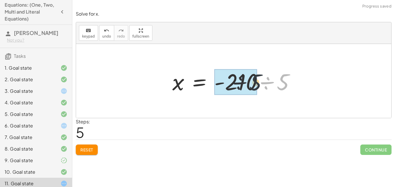
drag, startPoint x: 287, startPoint y: 87, endPoint x: 245, endPoint y: 87, distance: 41.7
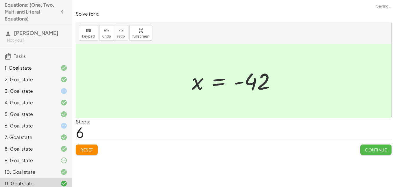
click at [371, 149] on span "Continue" at bounding box center [376, 149] width 22 height 5
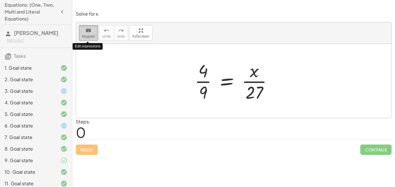
click at [94, 35] on button "keyboard keypad" at bounding box center [88, 33] width 19 height 16
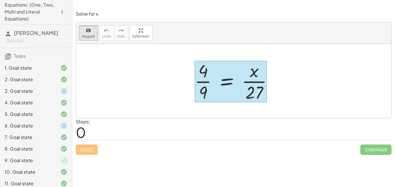
click at [226, 82] on div at bounding box center [231, 82] width 72 height 42
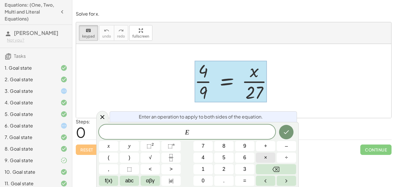
click at [267, 155] on span "×" at bounding box center [265, 158] width 3 height 8
click at [223, 169] on span "2" at bounding box center [224, 170] width 3 height 8
click at [205, 148] on button "7" at bounding box center [203, 146] width 19 height 10
click at [286, 135] on icon "Done" at bounding box center [286, 132] width 7 height 7
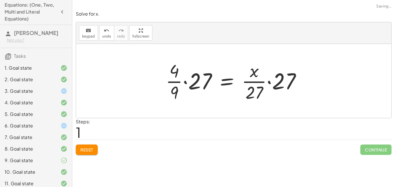
click at [286, 135] on div "Steps: 1" at bounding box center [234, 128] width 316 height 21
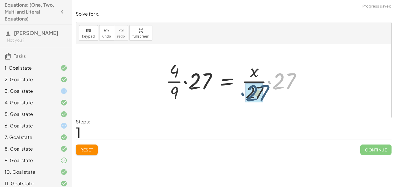
drag, startPoint x: 281, startPoint y: 84, endPoint x: 250, endPoint y: 97, distance: 34.0
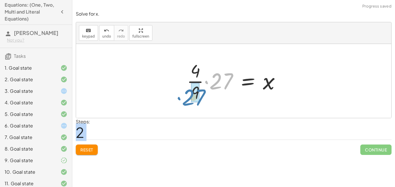
drag, startPoint x: 229, startPoint y: 84, endPoint x: 204, endPoint y: 100, distance: 29.2
click at [204, 100] on div at bounding box center [236, 81] width 104 height 45
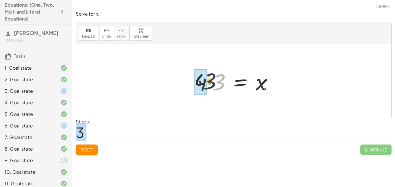
drag, startPoint x: 222, startPoint y: 83, endPoint x: 207, endPoint y: 82, distance: 15.4
click at [207, 82] on div at bounding box center [235, 81] width 89 height 30
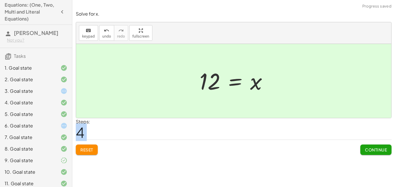
click at [365, 151] on span "Continue" at bounding box center [376, 149] width 22 height 5
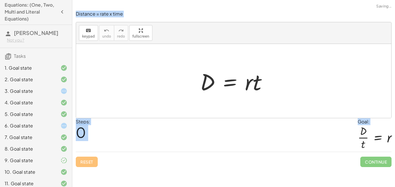
click at [251, 141] on div "Steps: 0 Goal: · D · t = r" at bounding box center [234, 135] width 316 height 34
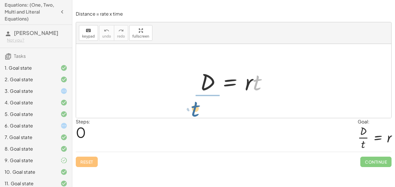
drag, startPoint x: 256, startPoint y: 86, endPoint x: 194, endPoint y: 111, distance: 66.7
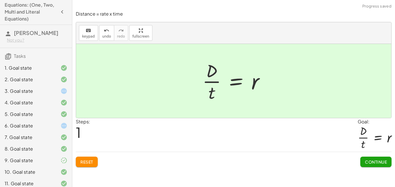
click at [365, 160] on span "Continue" at bounding box center [376, 161] width 22 height 5
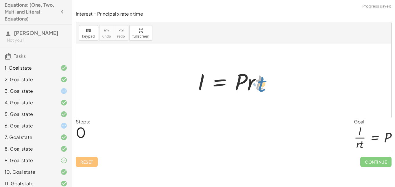
drag, startPoint x: 258, startPoint y: 84, endPoint x: 261, endPoint y: 84, distance: 3.3
click at [261, 84] on div at bounding box center [236, 81] width 82 height 30
drag, startPoint x: 251, startPoint y: 84, endPoint x: 203, endPoint y: 108, distance: 53.8
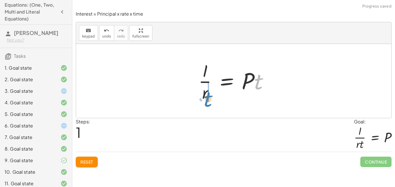
drag, startPoint x: 257, startPoint y: 85, endPoint x: 207, endPoint y: 102, distance: 51.9
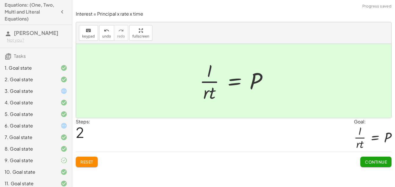
click at [366, 160] on span "Continue" at bounding box center [376, 161] width 22 height 5
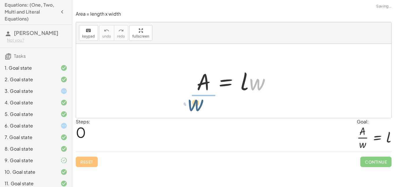
drag, startPoint x: 257, startPoint y: 89, endPoint x: 195, endPoint y: 110, distance: 65.8
click at [195, 110] on div "· w A = · l · w" at bounding box center [233, 81] width 315 height 74
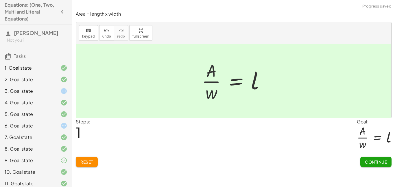
click at [385, 164] on span "Continue" at bounding box center [376, 161] width 22 height 5
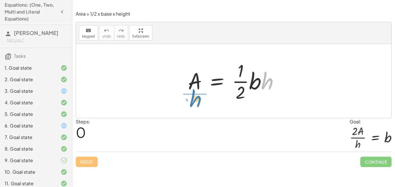
drag, startPoint x: 267, startPoint y: 82, endPoint x: 195, endPoint y: 100, distance: 73.7
click at [195, 100] on div at bounding box center [236, 81] width 102 height 45
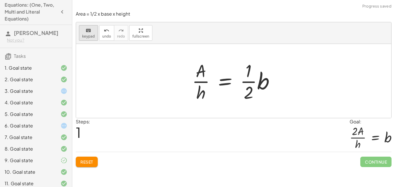
click at [90, 34] on span "keypad" at bounding box center [88, 36] width 13 height 4
click at [198, 71] on div at bounding box center [201, 71] width 10 height 20
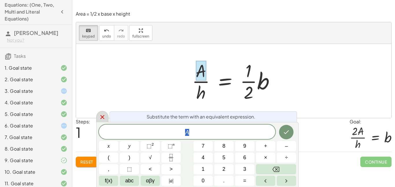
click at [104, 117] on icon at bounding box center [102, 117] width 7 height 7
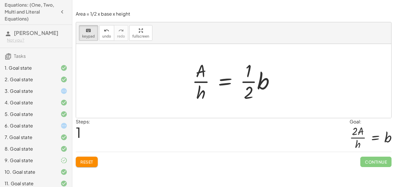
click at [87, 166] on button "Reset" at bounding box center [87, 162] width 22 height 10
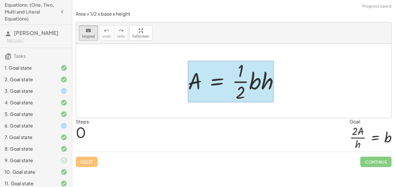
click at [212, 82] on div at bounding box center [231, 82] width 86 height 42
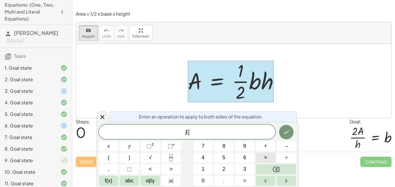
click at [269, 155] on button "×" at bounding box center [265, 158] width 19 height 10
click at [229, 169] on button "2" at bounding box center [223, 169] width 19 height 10
click at [281, 136] on button "Done" at bounding box center [286, 132] width 14 height 14
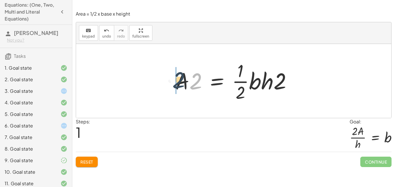
drag, startPoint x: 201, startPoint y: 85, endPoint x: 180, endPoint y: 84, distance: 20.6
click at [180, 84] on div at bounding box center [235, 81] width 127 height 45
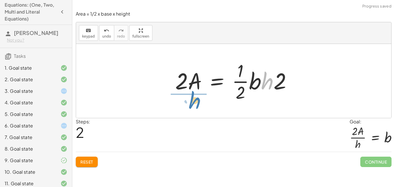
drag, startPoint x: 267, startPoint y: 86, endPoint x: 185, endPoint y: 105, distance: 84.5
click at [185, 105] on div "A = · · 1 · 2 · b · h · A · 2 = · · 1 · 2 · b · h · 2 · h A = · · 1 · 2 · b · h…" at bounding box center [233, 81] width 315 height 74
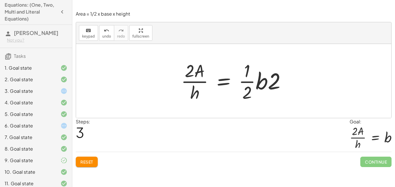
click at [274, 85] on div at bounding box center [235, 81] width 115 height 45
drag, startPoint x: 276, startPoint y: 86, endPoint x: 250, endPoint y: 98, distance: 28.9
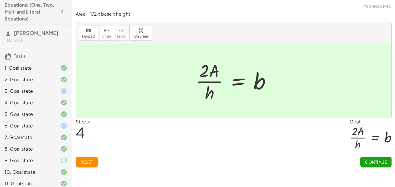
click at [385, 163] on span "Continue" at bounding box center [376, 161] width 22 height 5
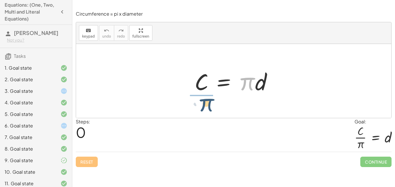
drag, startPoint x: 247, startPoint y: 84, endPoint x: 201, endPoint y: 105, distance: 51.0
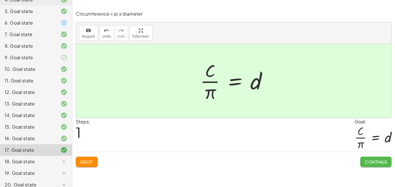
click at [375, 161] on span "Continue" at bounding box center [376, 161] width 22 height 5
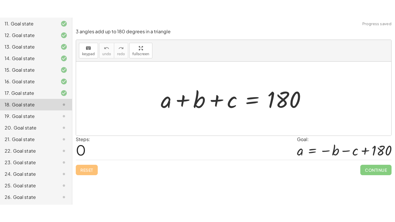
scroll to position [179, 0]
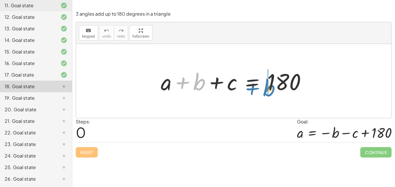
drag, startPoint x: 198, startPoint y: 82, endPoint x: 264, endPoint y: 87, distance: 66.2
click at [264, 87] on div at bounding box center [236, 81] width 156 height 30
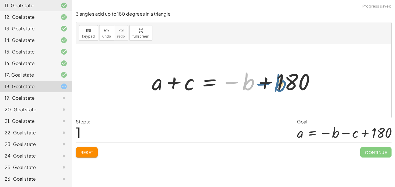
drag, startPoint x: 229, startPoint y: 84, endPoint x: 257, endPoint y: 85, distance: 28.1
click at [257, 85] on div at bounding box center [236, 81] width 174 height 30
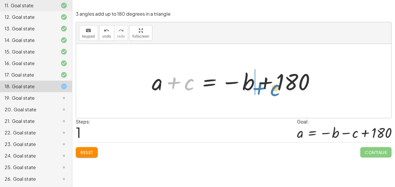
drag, startPoint x: 171, startPoint y: 85, endPoint x: 258, endPoint y: 91, distance: 86.7
click at [258, 91] on div at bounding box center [236, 81] width 174 height 30
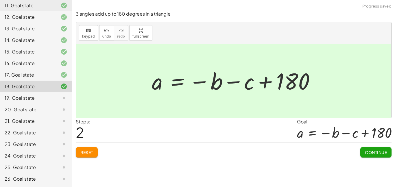
click at [361, 152] on button "Continue" at bounding box center [376, 152] width 31 height 10
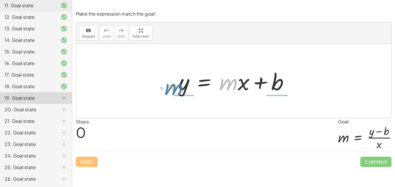
drag, startPoint x: 230, startPoint y: 85, endPoint x: 176, endPoint y: 90, distance: 54.9
click at [176, 90] on div at bounding box center [236, 81] width 121 height 30
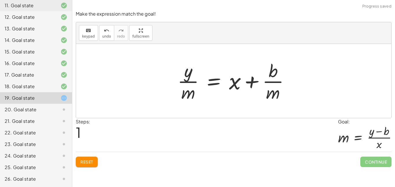
click at [187, 75] on div at bounding box center [236, 81] width 122 height 45
click at [90, 160] on span "Reset" at bounding box center [86, 161] width 13 height 5
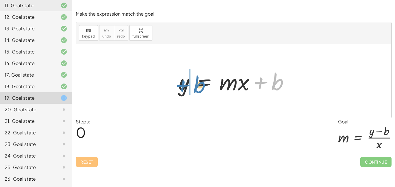
drag, startPoint x: 277, startPoint y: 82, endPoint x: 198, endPoint y: 85, distance: 79.1
click at [198, 85] on div at bounding box center [236, 81] width 121 height 30
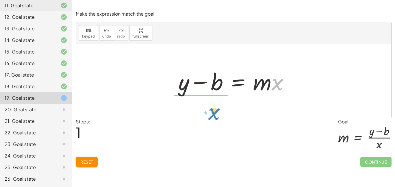
drag, startPoint x: 279, startPoint y: 88, endPoint x: 215, endPoint y: 117, distance: 70.1
click at [215, 117] on div "y = + · m · x + b · x y = · m · x b + −" at bounding box center [233, 81] width 315 height 74
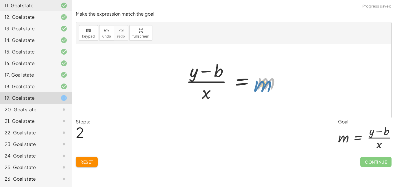
click at [267, 84] on div at bounding box center [235, 81] width 105 height 45
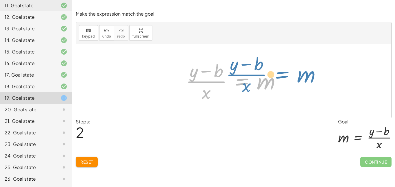
drag, startPoint x: 244, startPoint y: 81, endPoint x: 285, endPoint y: 74, distance: 41.1
click at [285, 74] on div at bounding box center [235, 81] width 105 height 45
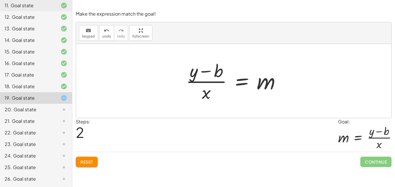
click at [85, 163] on span "Reset" at bounding box center [86, 161] width 13 height 5
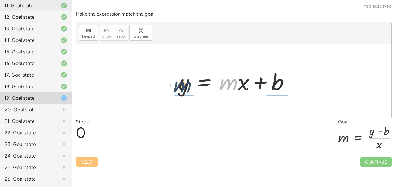
drag, startPoint x: 223, startPoint y: 85, endPoint x: 169, endPoint y: 86, distance: 54.4
click at [169, 86] on div "· m y = + · m · x + b" at bounding box center [233, 81] width 315 height 74
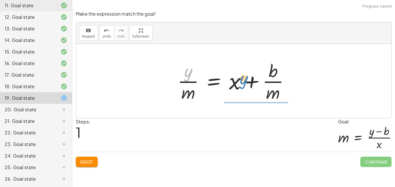
drag, startPoint x: 177, startPoint y: 74, endPoint x: 232, endPoint y: 81, distance: 56.0
click at [232, 81] on div at bounding box center [236, 81] width 122 height 45
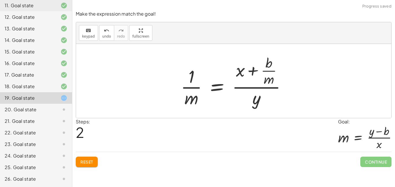
click at [89, 163] on span "Reset" at bounding box center [86, 161] width 13 height 5
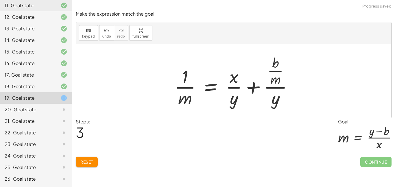
click at [90, 160] on span "Reset" at bounding box center [86, 161] width 13 height 5
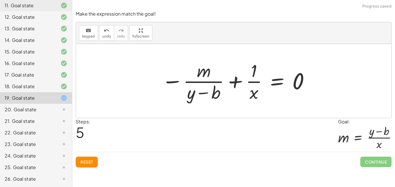
click at [95, 166] on button "Reset" at bounding box center [87, 162] width 22 height 10
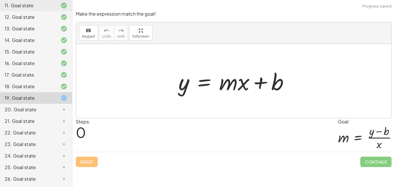
click at [36, 112] on div "20. Goal state" at bounding box center [28, 109] width 47 height 7
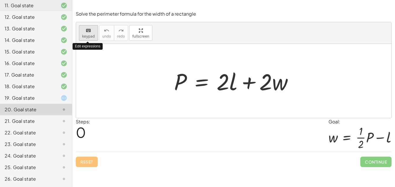
click at [87, 33] on icon "keyboard" at bounding box center [88, 30] width 5 height 7
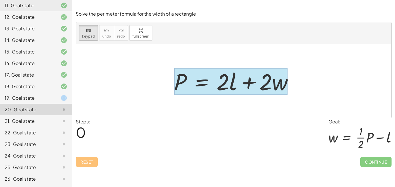
click at [198, 88] on div at bounding box center [231, 81] width 114 height 27
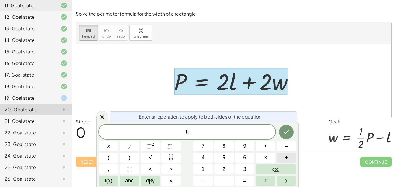
click at [288, 157] on button "÷" at bounding box center [286, 158] width 19 height 10
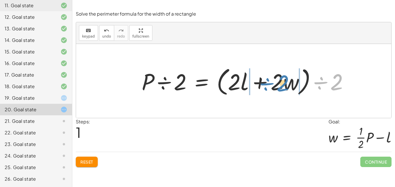
drag, startPoint x: 333, startPoint y: 87, endPoint x: 280, endPoint y: 89, distance: 53.5
click at [280, 89] on div at bounding box center [247, 81] width 217 height 33
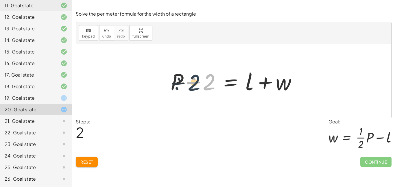
drag, startPoint x: 215, startPoint y: 84, endPoint x: 188, endPoint y: 85, distance: 27.2
click at [188, 85] on div at bounding box center [236, 81] width 137 height 30
drag, startPoint x: 188, startPoint y: 85, endPoint x: 154, endPoint y: 84, distance: 34.8
click at [154, 84] on div "P = + · 2 · l + · 2 · w · P ÷ 2 = · ( + · 2 · l + · 2 · w ) ÷ 2 · P ÷ 2 = + · 2…" at bounding box center [233, 81] width 315 height 74
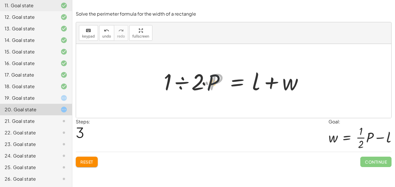
drag, startPoint x: 214, startPoint y: 76, endPoint x: 197, endPoint y: 78, distance: 17.0
click at [197, 78] on div at bounding box center [236, 81] width 150 height 30
click at [103, 36] on span "undo" at bounding box center [106, 36] width 9 height 4
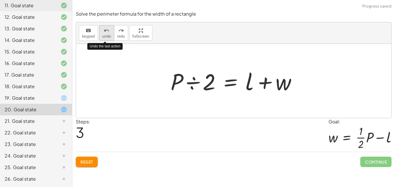
click at [103, 36] on span "undo" at bounding box center [106, 36] width 9 height 4
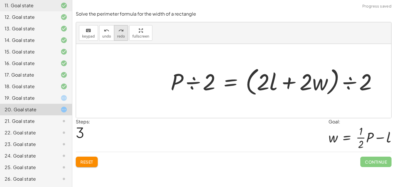
click at [115, 35] on button "redo redo" at bounding box center [121, 33] width 14 height 16
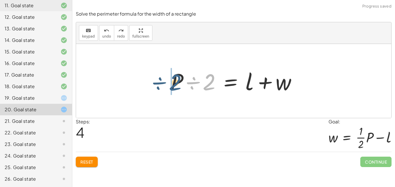
drag, startPoint x: 214, startPoint y: 79, endPoint x: 179, endPoint y: 80, distance: 34.1
click at [179, 80] on div at bounding box center [236, 81] width 137 height 30
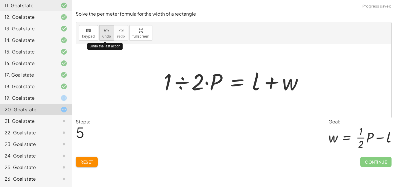
click at [109, 36] on span "undo" at bounding box center [106, 36] width 9 height 4
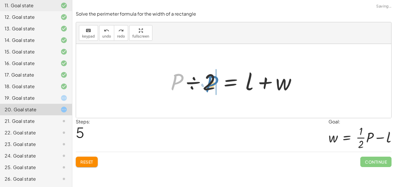
drag, startPoint x: 173, startPoint y: 78, endPoint x: 208, endPoint y: 79, distance: 34.5
click at [208, 79] on div at bounding box center [236, 81] width 137 height 30
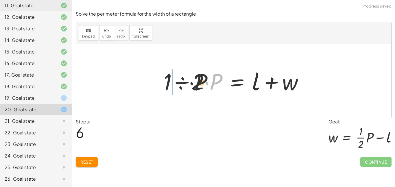
drag, startPoint x: 208, startPoint y: 79, endPoint x: 144, endPoint y: 63, distance: 66.4
click at [144, 63] on div "P = + · 2 · l + · 2 · w · P ÷ 2 = · ( + · 2 · l + · 2 · w ) ÷ 2 · P ÷ 2 = + · 2…" at bounding box center [233, 81] width 315 height 74
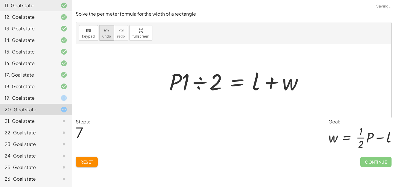
click at [105, 37] on span "undo" at bounding box center [106, 36] width 9 height 4
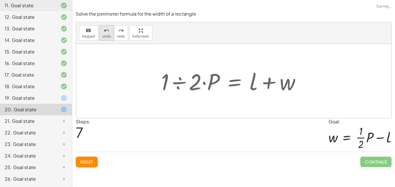
click at [105, 37] on span "undo" at bounding box center [106, 36] width 9 height 4
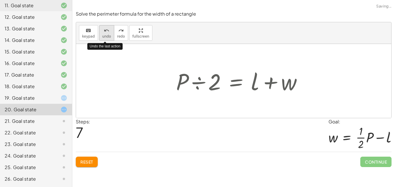
click at [105, 37] on span "undo" at bounding box center [106, 36] width 9 height 4
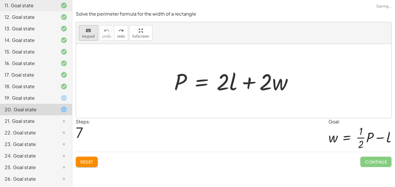
click at [87, 37] on span "keypad" at bounding box center [88, 36] width 13 height 4
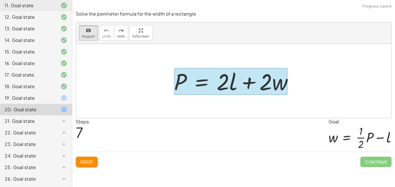
click at [202, 80] on div at bounding box center [231, 81] width 114 height 27
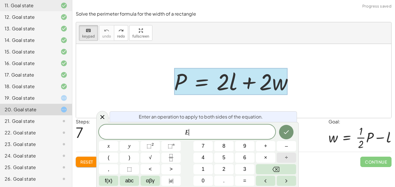
click at [281, 158] on button "÷" at bounding box center [286, 158] width 19 height 10
click at [226, 168] on button "2" at bounding box center [223, 169] width 19 height 10
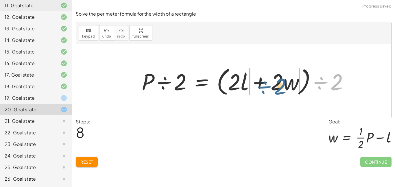
drag, startPoint x: 342, startPoint y: 82, endPoint x: 285, endPoint y: 87, distance: 56.6
click at [285, 87] on div at bounding box center [247, 81] width 217 height 33
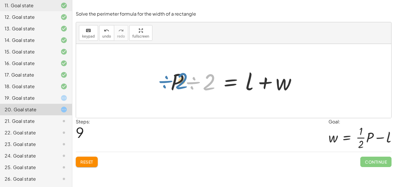
drag, startPoint x: 212, startPoint y: 81, endPoint x: 181, endPoint y: 79, distance: 31.0
click at [181, 79] on div at bounding box center [236, 81] width 137 height 30
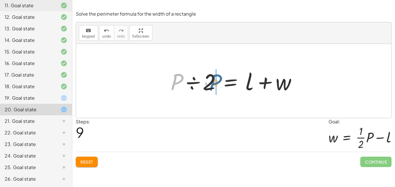
drag, startPoint x: 177, startPoint y: 79, endPoint x: 218, endPoint y: 79, distance: 40.5
click at [218, 79] on div at bounding box center [236, 81] width 137 height 30
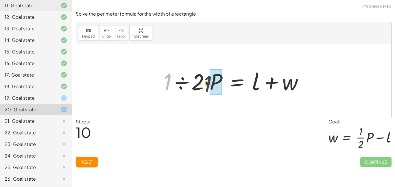
drag, startPoint x: 167, startPoint y: 83, endPoint x: 213, endPoint y: 85, distance: 46.0
drag, startPoint x: 213, startPoint y: 84, endPoint x: 202, endPoint y: 82, distance: 10.8
click at [202, 82] on div at bounding box center [236, 81] width 150 height 30
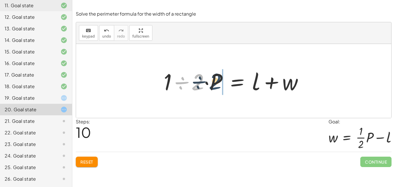
drag, startPoint x: 199, startPoint y: 82, endPoint x: 219, endPoint y: 80, distance: 20.6
click at [219, 80] on div at bounding box center [236, 81] width 150 height 30
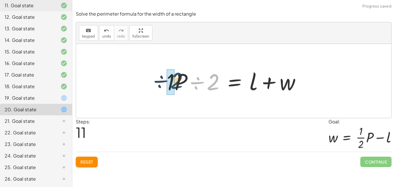
drag, startPoint x: 211, startPoint y: 84, endPoint x: 174, endPoint y: 82, distance: 36.8
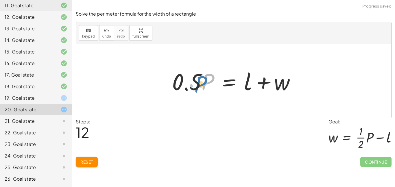
drag, startPoint x: 207, startPoint y: 83, endPoint x: 209, endPoint y: 86, distance: 3.5
click at [209, 86] on div at bounding box center [236, 81] width 134 height 30
click at [205, 52] on div at bounding box center [233, 81] width 315 height 74
click at [283, 87] on div at bounding box center [236, 81] width 134 height 30
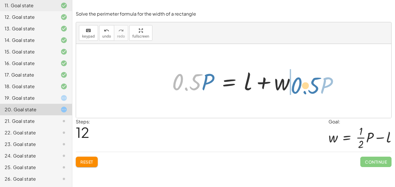
drag, startPoint x: 181, startPoint y: 81, endPoint x: 300, endPoint y: 84, distance: 119.3
click at [300, 84] on div at bounding box center [236, 81] width 134 height 30
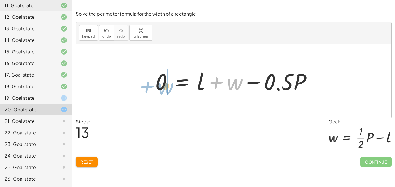
drag, startPoint x: 233, startPoint y: 87, endPoint x: 163, endPoint y: 90, distance: 70.4
click at [163, 90] on div at bounding box center [236, 81] width 167 height 30
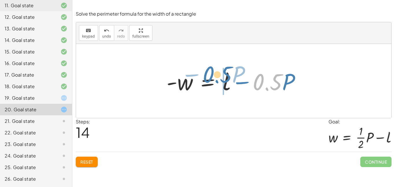
drag, startPoint x: 277, startPoint y: 82, endPoint x: 226, endPoint y: 75, distance: 50.9
click at [226, 75] on div at bounding box center [236, 81] width 144 height 30
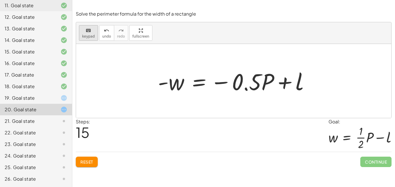
click at [89, 35] on span "keypad" at bounding box center [88, 36] width 13 height 4
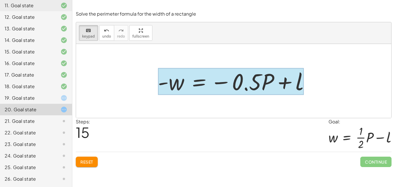
click at [202, 82] on div at bounding box center [231, 81] width 146 height 27
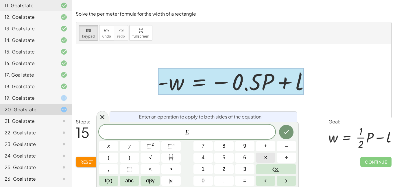
click at [270, 154] on button "×" at bounding box center [265, 158] width 19 height 10
click at [284, 145] on button "–" at bounding box center [286, 146] width 19 height 10
click at [209, 169] on button "1" at bounding box center [203, 169] width 19 height 10
click at [282, 137] on button "Done" at bounding box center [286, 132] width 14 height 14
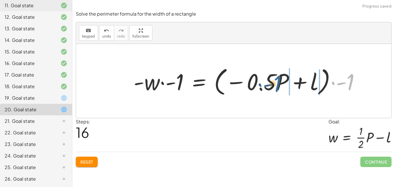
drag, startPoint x: 347, startPoint y: 85, endPoint x: 276, endPoint y: 86, distance: 70.9
click at [276, 86] on div at bounding box center [249, 81] width 237 height 33
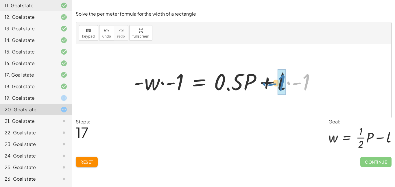
drag, startPoint x: 306, startPoint y: 89, endPoint x: 283, endPoint y: 90, distance: 23.5
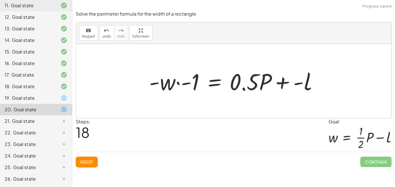
click at [285, 80] on div at bounding box center [235, 81] width 179 height 30
click at [285, 80] on div at bounding box center [230, 81] width 168 height 30
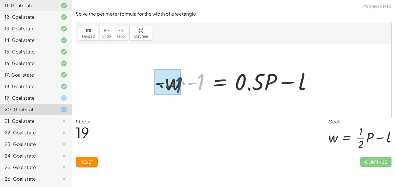
drag, startPoint x: 202, startPoint y: 82, endPoint x: 179, endPoint y: 85, distance: 23.3
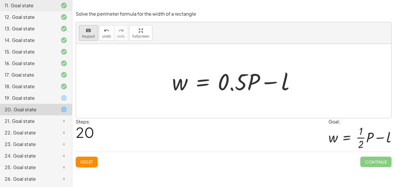
click at [83, 36] on span "keypad" at bounding box center [88, 36] width 13 height 4
click at [95, 34] on button "keyboard keypad" at bounding box center [88, 33] width 19 height 16
click at [244, 82] on div at bounding box center [236, 81] width 134 height 30
click at [88, 38] on span "keypad" at bounding box center [88, 36] width 13 height 4
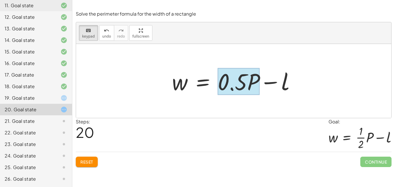
click at [251, 84] on div at bounding box center [239, 81] width 42 height 27
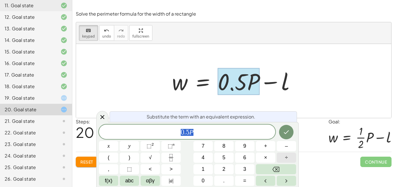
click at [286, 162] on button "÷" at bounding box center [286, 158] width 19 height 10
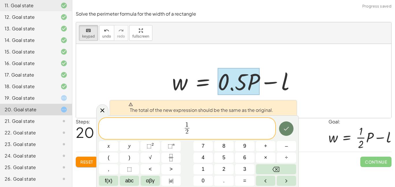
click at [286, 131] on icon "Done" at bounding box center [286, 128] width 7 height 7
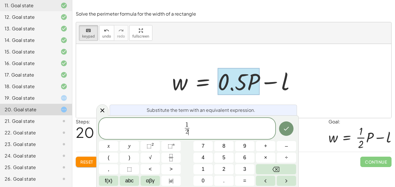
click at [233, 130] on span "1 2 ​ ​" at bounding box center [187, 129] width 177 height 15
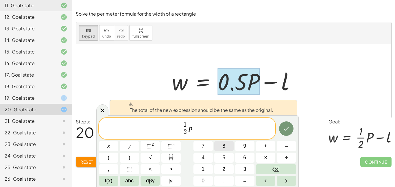
click at [215, 142] on button "8" at bounding box center [223, 146] width 19 height 10
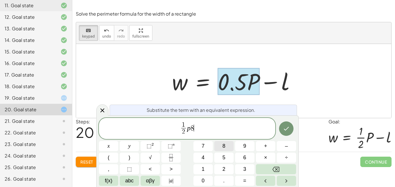
click at [215, 142] on button "8" at bounding box center [223, 146] width 19 height 10
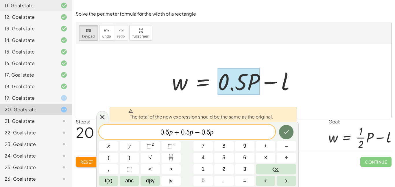
click at [281, 134] on button "Done" at bounding box center [286, 132] width 14 height 14
drag, startPoint x: 218, startPoint y: 134, endPoint x: 157, endPoint y: 124, distance: 62.1
click at [157, 125] on div "**********" at bounding box center [187, 132] width 177 height 14
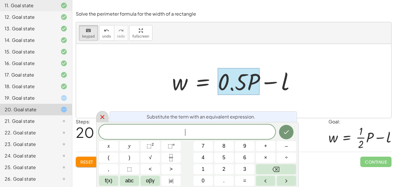
click at [102, 116] on icon at bounding box center [102, 117] width 7 height 7
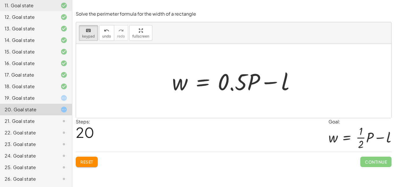
drag, startPoint x: 219, startPoint y: 81, endPoint x: 227, endPoint y: 66, distance: 16.6
click at [228, 77] on div at bounding box center [233, 81] width 30 height 27
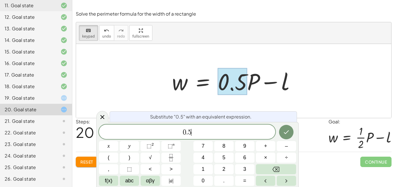
click at [232, 128] on span "0 . 5 ​" at bounding box center [187, 132] width 177 height 8
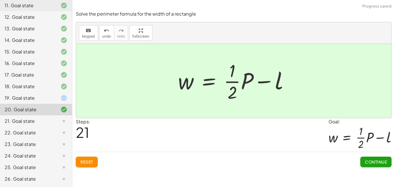
click at [383, 159] on button "Continue" at bounding box center [376, 162] width 31 height 10
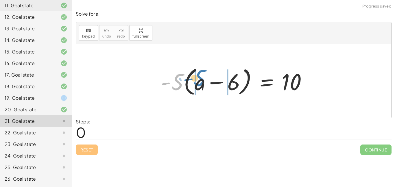
drag, startPoint x: 176, startPoint y: 87, endPoint x: 198, endPoint y: 83, distance: 22.7
click at [198, 83] on div at bounding box center [236, 81] width 157 height 33
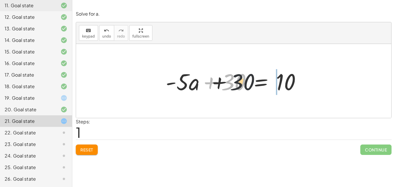
drag, startPoint x: 239, startPoint y: 81, endPoint x: 321, endPoint y: 83, distance: 82.5
click at [321, 83] on div "· - 5 · ( + a − 6 ) = 10 + · - 5 · a − · - 5 · 6 = 10 + 30 + a = 10 · - 5 · + 30" at bounding box center [233, 81] width 315 height 74
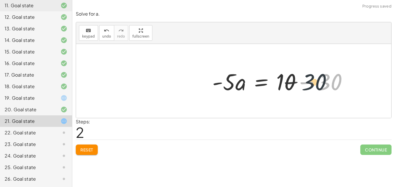
drag, startPoint x: 326, startPoint y: 82, endPoint x: 294, endPoint y: 82, distance: 31.3
click at [294, 82] on div at bounding box center [283, 81] width 146 height 30
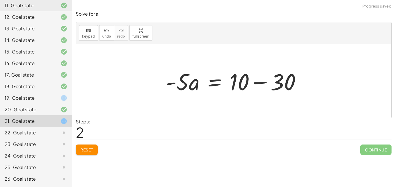
drag, startPoint x: 329, startPoint y: 84, endPoint x: 326, endPoint y: 84, distance: 3.2
click at [326, 84] on div at bounding box center [233, 81] width 315 height 74
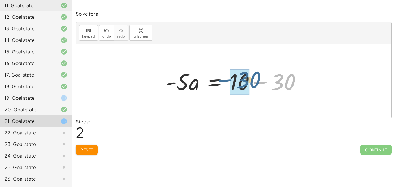
drag, startPoint x: 283, startPoint y: 86, endPoint x: 239, endPoint y: 84, distance: 44.0
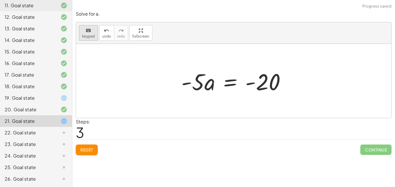
click at [86, 32] on icon "keyboard" at bounding box center [88, 30] width 5 height 7
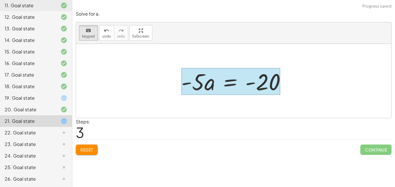
click at [224, 82] on div at bounding box center [230, 81] width 99 height 27
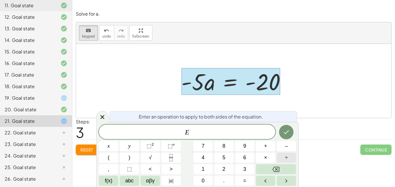
click at [292, 155] on button "÷" at bounding box center [286, 158] width 19 height 10
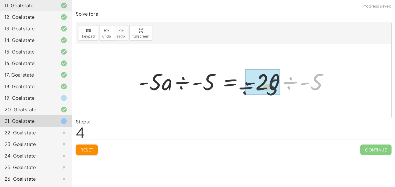
drag, startPoint x: 319, startPoint y: 82, endPoint x: 272, endPoint y: 87, distance: 47.4
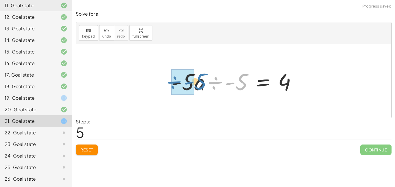
drag, startPoint x: 210, startPoint y: 84, endPoint x: 167, endPoint y: 84, distance: 42.3
click at [167, 84] on div "· - 5 · ( + a − 6 ) = 10 + · - 5 · a − · - 5 · 6 = 10 + · - 5 · a + 30 = 10 · -…" at bounding box center [234, 81] width 143 height 33
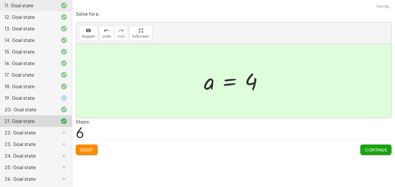
click at [369, 150] on span "Continue" at bounding box center [376, 149] width 22 height 5
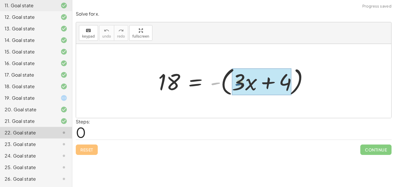
drag, startPoint x: 212, startPoint y: 85, endPoint x: 238, endPoint y: 85, distance: 25.2
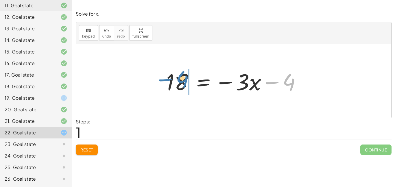
drag, startPoint x: 286, startPoint y: 89, endPoint x: 179, endPoint y: 86, distance: 107.1
click at [179, 86] on div at bounding box center [235, 81] width 145 height 30
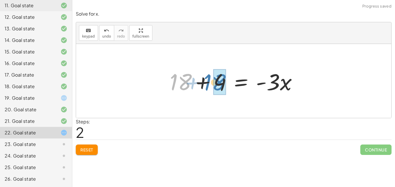
drag, startPoint x: 181, startPoint y: 86, endPoint x: 217, endPoint y: 86, distance: 36.2
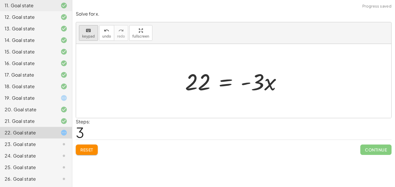
click at [96, 32] on button "keyboard keypad" at bounding box center [88, 33] width 19 height 16
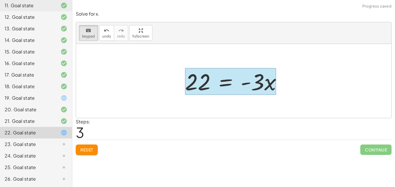
click at [219, 84] on div at bounding box center [230, 81] width 91 height 27
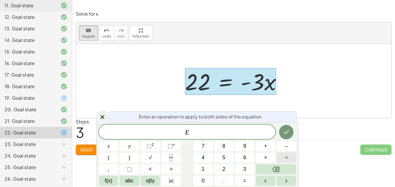
click at [292, 160] on button "÷" at bounding box center [286, 158] width 19 height 10
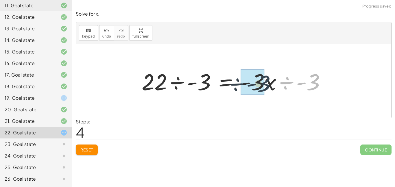
drag, startPoint x: 312, startPoint y: 86, endPoint x: 261, endPoint y: 87, distance: 50.4
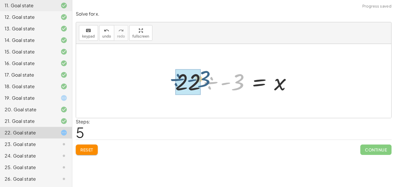
drag, startPoint x: 236, startPoint y: 89, endPoint x: 197, endPoint y: 86, distance: 39.5
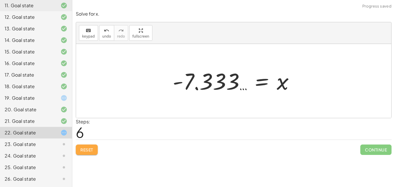
click at [87, 148] on span "Reset" at bounding box center [86, 149] width 13 height 5
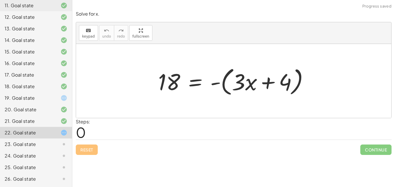
click at [85, 146] on div "Reset Continue" at bounding box center [234, 147] width 316 height 15
click at [88, 150] on div "Reset Continue" at bounding box center [234, 147] width 316 height 15
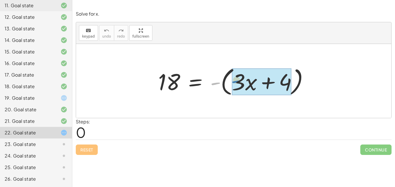
drag, startPoint x: 217, startPoint y: 81, endPoint x: 242, endPoint y: 78, distance: 24.7
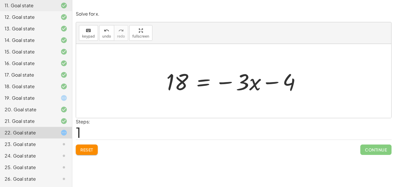
click at [92, 147] on span "Reset" at bounding box center [86, 149] width 13 height 5
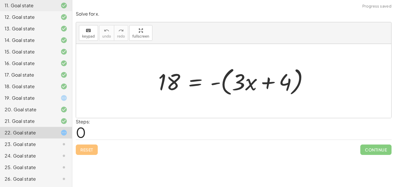
click at [93, 148] on div "Reset Continue" at bounding box center [234, 147] width 316 height 15
drag, startPoint x: 213, startPoint y: 82, endPoint x: 155, endPoint y: 82, distance: 58.7
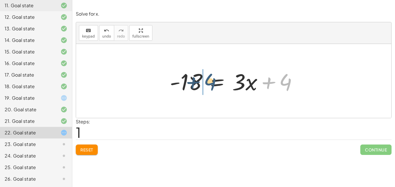
drag, startPoint x: 282, startPoint y: 86, endPoint x: 193, endPoint y: 83, distance: 89.2
click at [193, 83] on div at bounding box center [236, 81] width 138 height 30
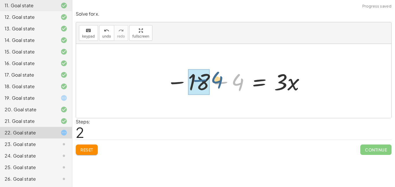
drag, startPoint x: 198, startPoint y: 85, endPoint x: 164, endPoint y: 82, distance: 34.0
click at [164, 82] on div at bounding box center [235, 81] width 145 height 30
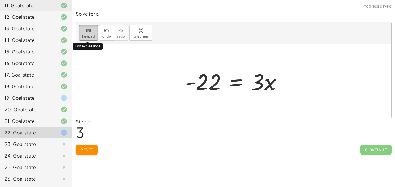
click at [88, 33] on icon "keyboard" at bounding box center [88, 30] width 5 height 7
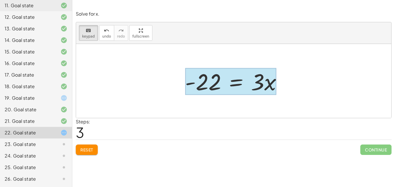
click at [228, 89] on div at bounding box center [230, 81] width 91 height 27
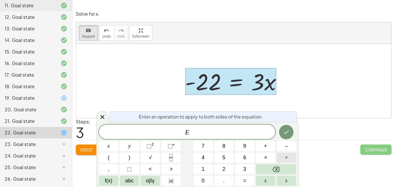
click at [285, 155] on span "÷" at bounding box center [286, 158] width 3 height 8
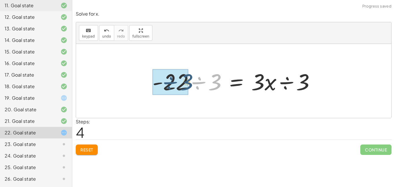
drag, startPoint x: 215, startPoint y: 84, endPoint x: 181, endPoint y: 84, distance: 33.3
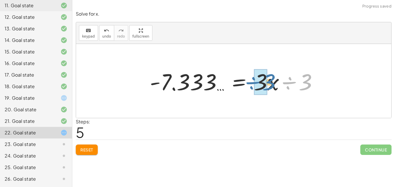
drag, startPoint x: 298, startPoint y: 83, endPoint x: 252, endPoint y: 83, distance: 46.3
click at [252, 83] on div at bounding box center [236, 81] width 178 height 30
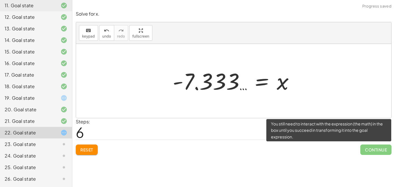
click at [364, 148] on span "Continue" at bounding box center [376, 150] width 31 height 10
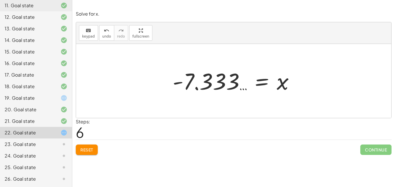
click at [0, 0] on div "Solve for x. keyboard keypad undo undo redo redo fullscreen 18 = - ( + · 3 · x …" at bounding box center [0, 0] width 0 height 0
click at [86, 150] on span "Reset" at bounding box center [86, 149] width 13 height 5
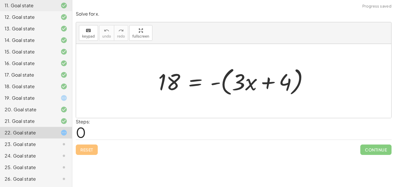
click at [55, 143] on div at bounding box center [59, 144] width 16 height 7
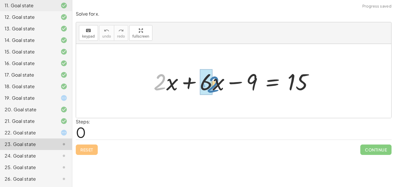
drag, startPoint x: 157, startPoint y: 82, endPoint x: 211, endPoint y: 84, distance: 53.9
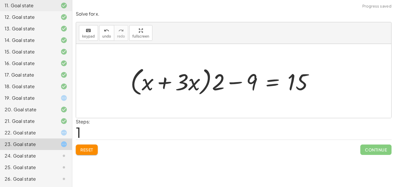
click at [96, 153] on button "Reset" at bounding box center [87, 150] width 22 height 10
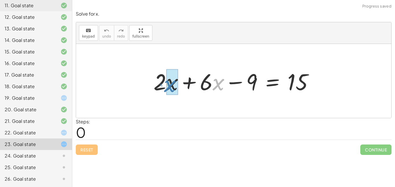
drag, startPoint x: 219, startPoint y: 87, endPoint x: 170, endPoint y: 89, distance: 48.9
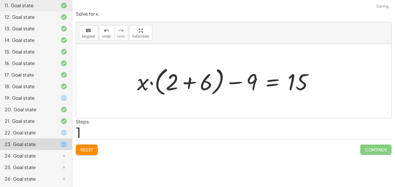
click at [0, 0] on div "Solve for x. keyboard keypad undo undo redo redo fullscreen + · 2 · x + · 6 · x…" at bounding box center [0, 0] width 0 height 0
click at [97, 144] on div "Reset Continue" at bounding box center [234, 147] width 316 height 15
click at [92, 146] on button "Reset" at bounding box center [87, 150] width 22 height 10
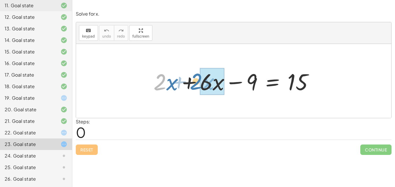
drag, startPoint x: 159, startPoint y: 76, endPoint x: 195, endPoint y: 75, distance: 35.9
click at [195, 75] on div at bounding box center [236, 81] width 170 height 30
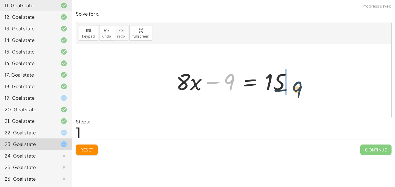
drag, startPoint x: 232, startPoint y: 80, endPoint x: 299, endPoint y: 85, distance: 67.9
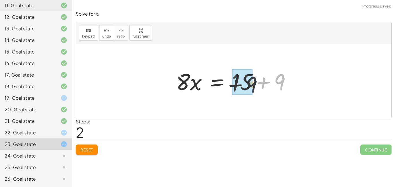
drag, startPoint x: 284, startPoint y: 80, endPoint x: 240, endPoint y: 83, distance: 43.5
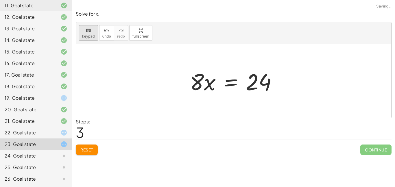
click at [88, 35] on span "keypad" at bounding box center [88, 36] width 13 height 4
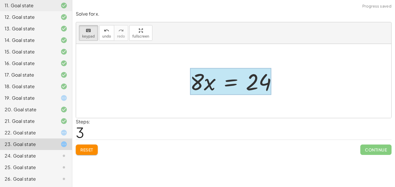
click at [225, 78] on div at bounding box center [230, 81] width 81 height 27
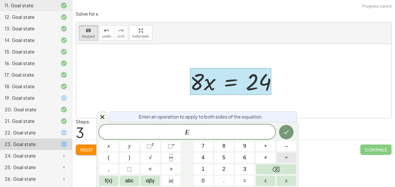
click at [287, 158] on span "÷" at bounding box center [286, 158] width 3 height 8
click at [231, 145] on button "8" at bounding box center [223, 146] width 19 height 10
click at [284, 135] on icon "Done" at bounding box center [286, 132] width 7 height 7
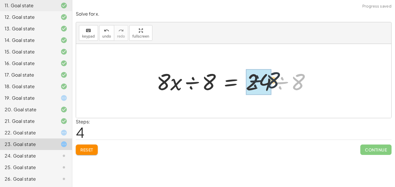
drag, startPoint x: 301, startPoint y: 84, endPoint x: 270, endPoint y: 81, distance: 30.8
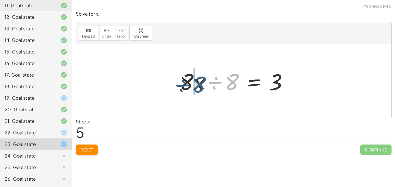
drag, startPoint x: 237, startPoint y: 79, endPoint x: 199, endPoint y: 80, distance: 38.2
click at [199, 80] on div at bounding box center [236, 81] width 119 height 30
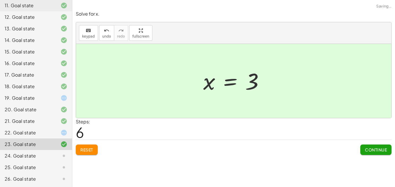
click at [384, 146] on button "Continue" at bounding box center [376, 150] width 31 height 10
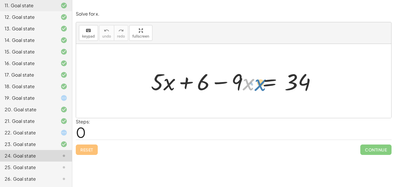
drag, startPoint x: 244, startPoint y: 81, endPoint x: 257, endPoint y: 80, distance: 12.4
click at [257, 80] on div at bounding box center [236, 81] width 176 height 30
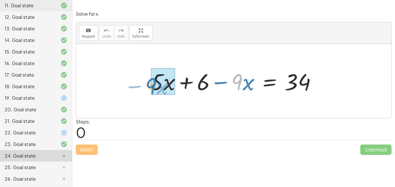
drag, startPoint x: 239, startPoint y: 78, endPoint x: 154, endPoint y: 81, distance: 85.7
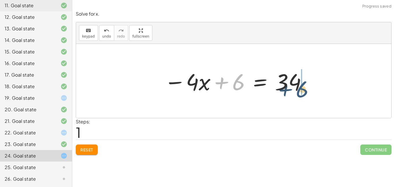
drag, startPoint x: 238, startPoint y: 85, endPoint x: 304, endPoint y: 91, distance: 66.3
click at [304, 91] on div at bounding box center [235, 81] width 149 height 30
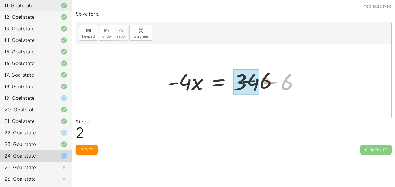
drag, startPoint x: 290, startPoint y: 86, endPoint x: 253, endPoint y: 83, distance: 36.5
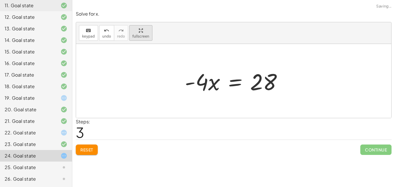
scroll to position [144, 0]
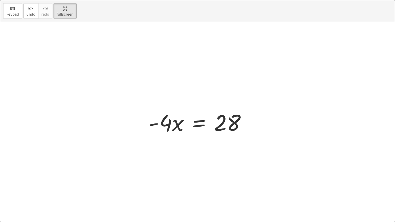
drag, startPoint x: 141, startPoint y: 33, endPoint x: 141, endPoint y: 69, distance: 35.9
click at [141, 69] on div "keyboard keypad undo undo redo redo fullscreen + · 5 · x + 6 − · 9 · x = 34 − ·…" at bounding box center [197, 111] width 395 height 222
click at [65, 0] on html "Equations: (One, Two, Multi and Literal Equations) [PERSON_NAME] Not you? Tasks…" at bounding box center [197, 111] width 395 height 222
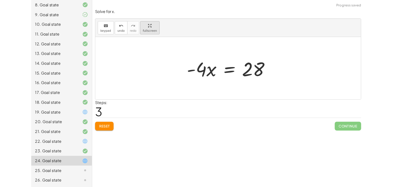
scroll to position [179, 0]
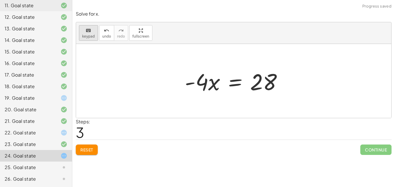
click at [91, 35] on span "keypad" at bounding box center [88, 36] width 13 height 4
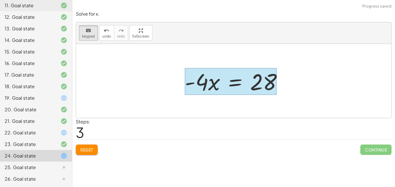
click at [232, 86] on div at bounding box center [231, 81] width 92 height 27
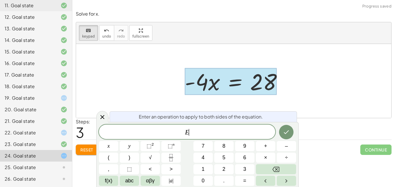
scroll to position [0, 0]
click at [283, 156] on button "÷" at bounding box center [286, 158] width 19 height 10
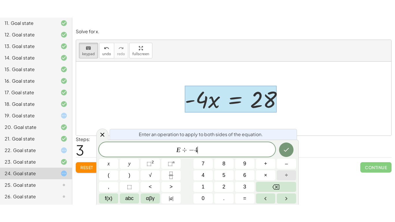
scroll to position [1, 0]
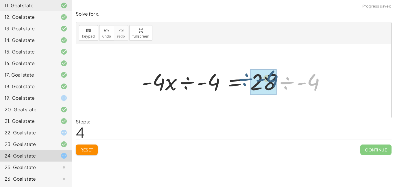
drag, startPoint x: 318, startPoint y: 88, endPoint x: 276, endPoint y: 84, distance: 42.1
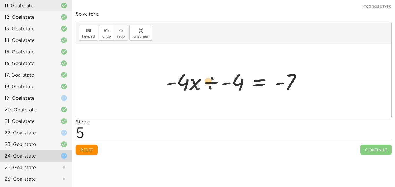
drag, startPoint x: 216, startPoint y: 87, endPoint x: 201, endPoint y: 86, distance: 15.9
click at [201, 86] on div at bounding box center [236, 81] width 146 height 30
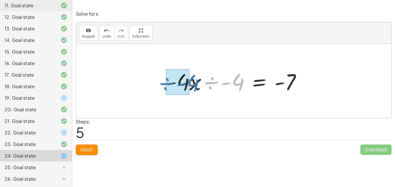
drag, startPoint x: 236, startPoint y: 85, endPoint x: 189, endPoint y: 86, distance: 46.9
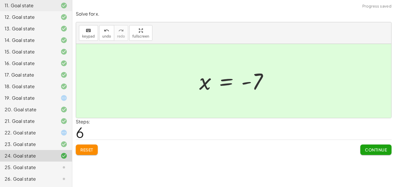
click at [361, 142] on div "Continue" at bounding box center [376, 147] width 31 height 15
click at [364, 147] on button "Continue" at bounding box center [376, 150] width 31 height 10
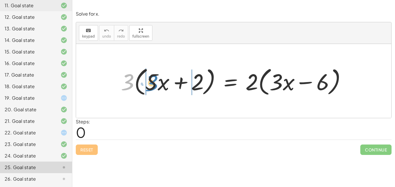
drag, startPoint x: 125, startPoint y: 80, endPoint x: 149, endPoint y: 81, distance: 24.0
click at [149, 81] on div at bounding box center [236, 81] width 236 height 33
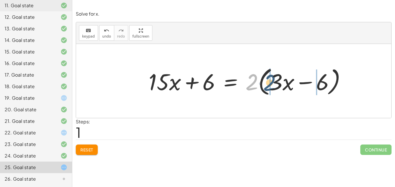
drag, startPoint x: 247, startPoint y: 83, endPoint x: 265, endPoint y: 83, distance: 18.2
click at [265, 83] on div at bounding box center [250, 81] width 208 height 33
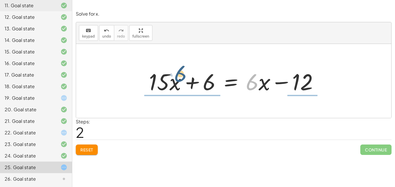
drag, startPoint x: 251, startPoint y: 84, endPoint x: 176, endPoint y: 76, distance: 75.6
click at [176, 76] on div at bounding box center [236, 81] width 180 height 30
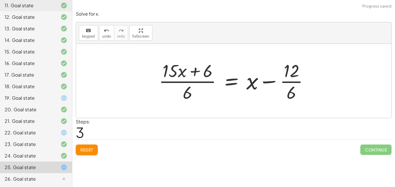
click at [87, 148] on span "Reset" at bounding box center [86, 149] width 13 height 5
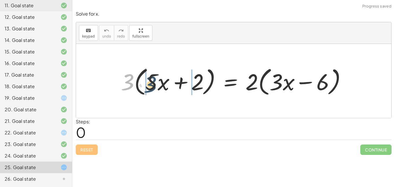
drag, startPoint x: 127, startPoint y: 89, endPoint x: 150, endPoint y: 90, distance: 22.6
click at [150, 90] on div at bounding box center [236, 81] width 236 height 33
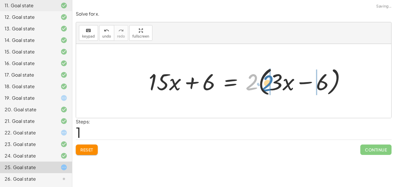
drag, startPoint x: 253, startPoint y: 83, endPoint x: 272, endPoint y: 85, distance: 19.2
click at [272, 85] on div at bounding box center [250, 81] width 208 height 33
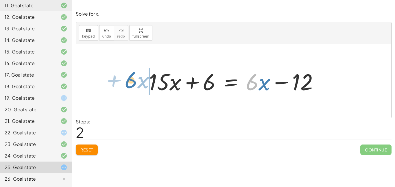
drag, startPoint x: 255, startPoint y: 84, endPoint x: 134, endPoint y: 82, distance: 121.3
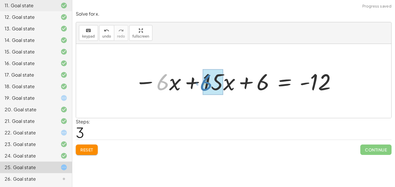
drag, startPoint x: 160, startPoint y: 85, endPoint x: 204, endPoint y: 85, distance: 43.7
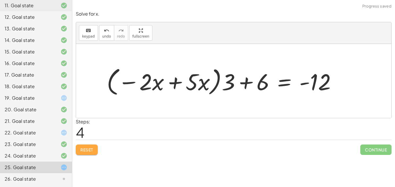
click at [82, 148] on span "Reset" at bounding box center [86, 149] width 13 height 5
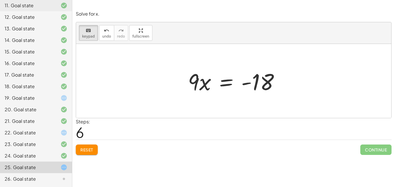
scroll to position [0, 0]
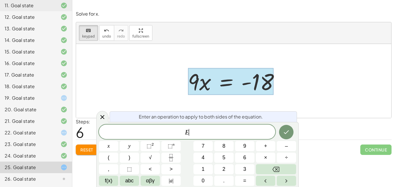
click at [290, 160] on button "÷" at bounding box center [286, 158] width 19 height 10
click at [226, 172] on button "2" at bounding box center [223, 169] width 19 height 10
click at [289, 133] on icon "Done" at bounding box center [286, 132] width 7 height 7
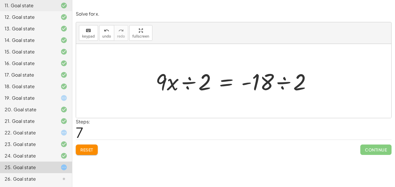
click at [93, 148] on span "Reset" at bounding box center [86, 149] width 13 height 5
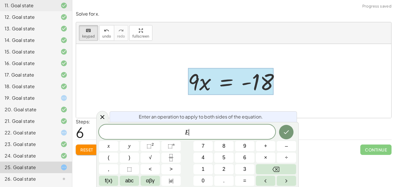
scroll to position [1, 0]
click at [286, 155] on span "÷" at bounding box center [286, 158] width 3 height 8
click at [248, 147] on button "9" at bounding box center [244, 146] width 19 height 10
click at [289, 133] on icon "Done" at bounding box center [286, 132] width 7 height 7
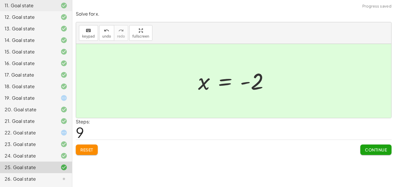
click at [372, 155] on button "Continue" at bounding box center [376, 150] width 31 height 10
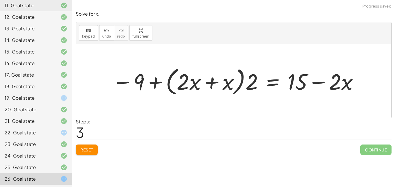
click at [94, 151] on button "Reset" at bounding box center [87, 150] width 22 height 10
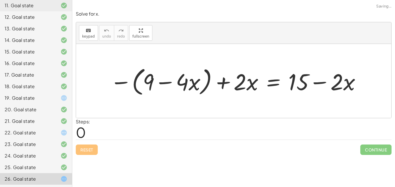
click at [85, 152] on div "Reset Continue" at bounding box center [234, 147] width 316 height 15
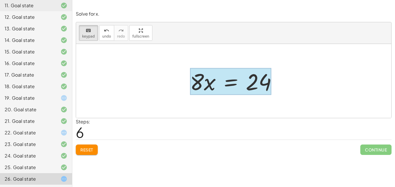
click at [234, 84] on div at bounding box center [230, 81] width 81 height 27
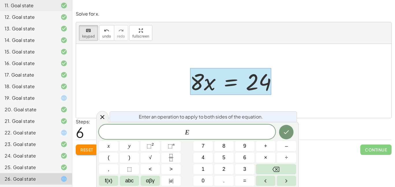
click at [290, 160] on button "÷" at bounding box center [286, 158] width 19 height 10
click at [223, 146] on span "8" at bounding box center [224, 146] width 3 height 8
click at [291, 133] on button "Done" at bounding box center [286, 132] width 14 height 14
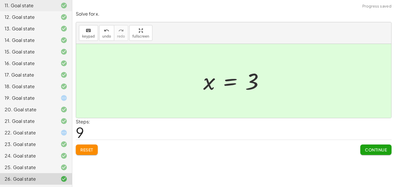
click at [376, 155] on button "Continue" at bounding box center [376, 150] width 31 height 10
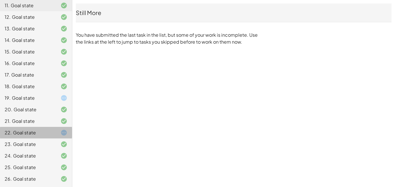
click at [29, 134] on div "22. Goal state" at bounding box center [28, 132] width 47 height 7
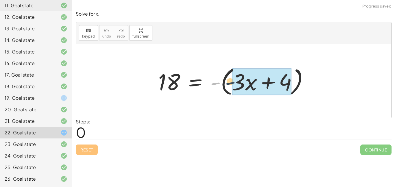
drag, startPoint x: 216, startPoint y: 83, endPoint x: 240, endPoint y: 81, distance: 23.3
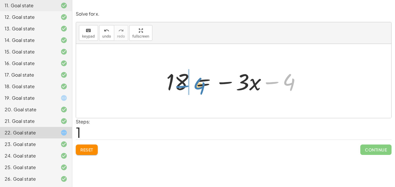
drag, startPoint x: 277, startPoint y: 82, endPoint x: 185, endPoint y: 85, distance: 91.8
click at [185, 85] on div at bounding box center [235, 81] width 145 height 30
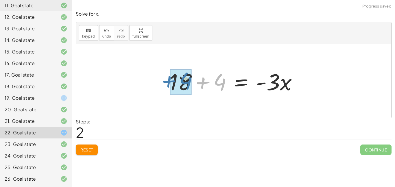
drag, startPoint x: 185, startPoint y: 85, endPoint x: 146, endPoint y: 84, distance: 38.8
click at [146, 84] on div "18 = - ( + · 3 · x + 4 ) 18 = − · 3 · x − 4 + 4 18 = · 3 · x 4 + + -" at bounding box center [233, 81] width 315 height 74
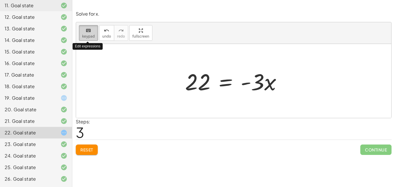
click at [90, 31] on icon "keyboard" at bounding box center [88, 30] width 5 height 7
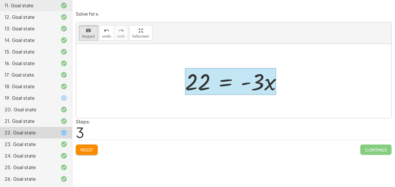
click at [219, 80] on div at bounding box center [230, 81] width 91 height 27
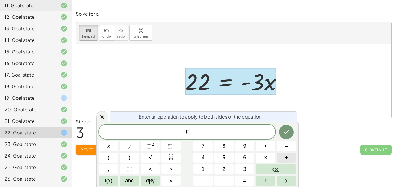
click at [287, 159] on span "÷" at bounding box center [286, 158] width 3 height 8
click at [291, 143] on button "–" at bounding box center [286, 146] width 19 height 10
click at [240, 170] on button "3" at bounding box center [244, 169] width 19 height 10
click at [288, 129] on icon "Done" at bounding box center [286, 132] width 7 height 7
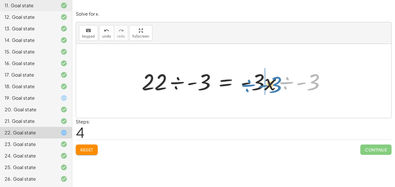
drag, startPoint x: 308, startPoint y: 84, endPoint x: 267, endPoint y: 86, distance: 41.2
click at [267, 86] on div at bounding box center [236, 81] width 194 height 30
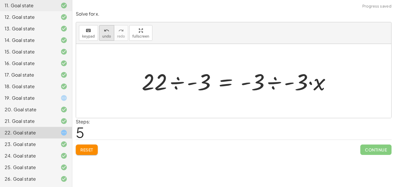
click at [104, 31] on icon "undo" at bounding box center [106, 30] width 5 height 7
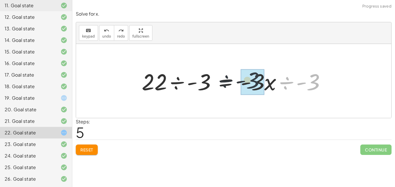
drag, startPoint x: 315, startPoint y: 86, endPoint x: 253, endPoint y: 84, distance: 62.2
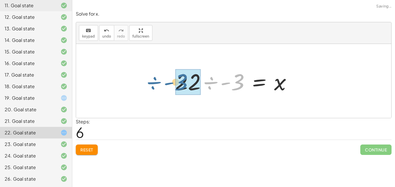
drag, startPoint x: 238, startPoint y: 83, endPoint x: 185, endPoint y: 83, distance: 52.1
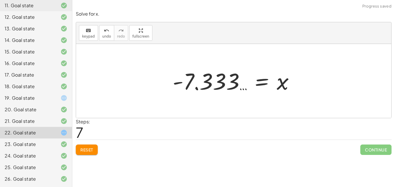
click at [82, 147] on span "Reset" at bounding box center [86, 149] width 13 height 5
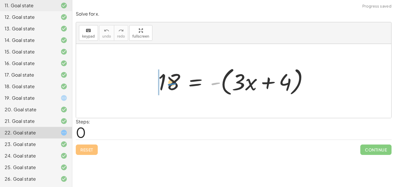
drag, startPoint x: 219, startPoint y: 85, endPoint x: 169, endPoint y: 86, distance: 50.1
click at [169, 86] on div at bounding box center [235, 81] width 161 height 33
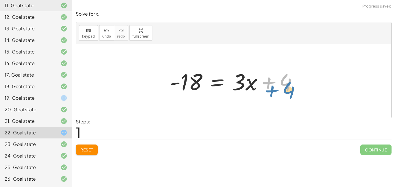
drag, startPoint x: 284, startPoint y: 78, endPoint x: 295, endPoint y: 85, distance: 13.5
click at [295, 85] on div at bounding box center [236, 81] width 138 height 30
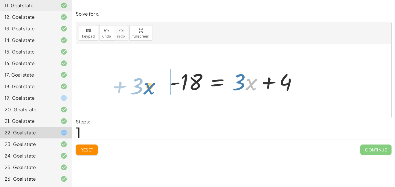
drag, startPoint x: 250, startPoint y: 81, endPoint x: 148, endPoint y: 84, distance: 101.9
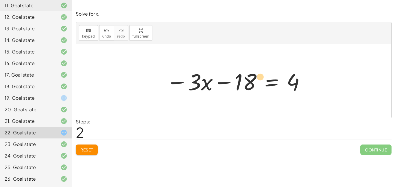
drag, startPoint x: 236, startPoint y: 75, endPoint x: 250, endPoint y: 70, distance: 14.7
click at [250, 70] on div at bounding box center [235, 81] width 145 height 30
drag, startPoint x: 299, startPoint y: 84, endPoint x: 225, endPoint y: 85, distance: 73.8
click at [225, 85] on div at bounding box center [235, 81] width 145 height 30
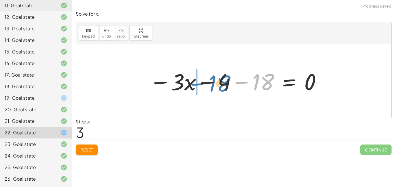
drag, startPoint x: 264, startPoint y: 79, endPoint x: 220, endPoint y: 81, distance: 44.0
click at [220, 81] on div at bounding box center [236, 81] width 178 height 30
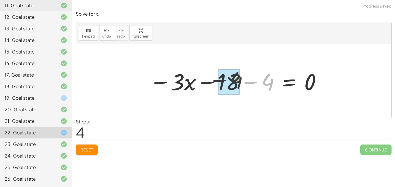
drag, startPoint x: 267, startPoint y: 84, endPoint x: 231, endPoint y: 81, distance: 36.3
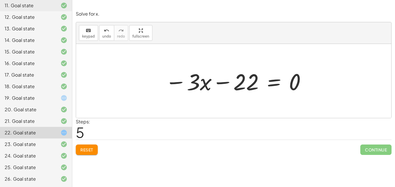
click at [93, 147] on span "Reset" at bounding box center [86, 149] width 13 height 5
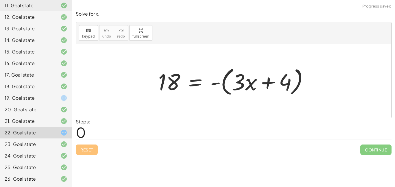
click at [33, 101] on div "19. Goal state" at bounding box center [28, 98] width 47 height 7
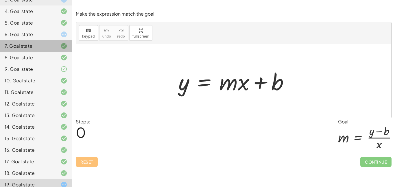
scroll to position [179, 0]
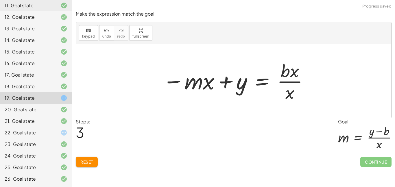
click at [96, 165] on button "Reset" at bounding box center [87, 162] width 22 height 10
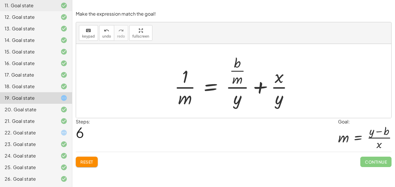
click at [97, 160] on button "Reset" at bounding box center [87, 162] width 22 height 10
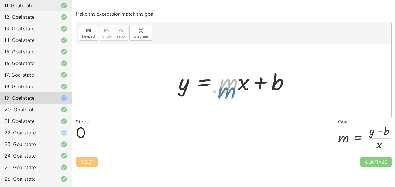
drag, startPoint x: 235, startPoint y: 90, endPoint x: 238, endPoint y: 97, distance: 7.4
click at [238, 97] on div "· m + · x y = + · m · x + b" at bounding box center [234, 81] width 128 height 33
drag, startPoint x: 275, startPoint y: 80, endPoint x: 283, endPoint y: 79, distance: 7.9
click at [283, 79] on div at bounding box center [236, 81] width 121 height 30
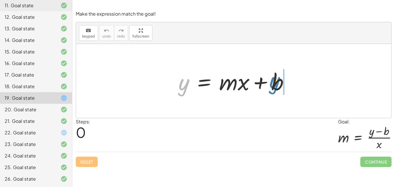
drag, startPoint x: 184, startPoint y: 82, endPoint x: 275, endPoint y: 80, distance: 90.3
click at [275, 80] on div at bounding box center [236, 81] width 121 height 30
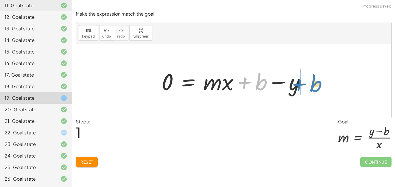
drag, startPoint x: 260, startPoint y: 82, endPoint x: 315, endPoint y: 83, distance: 55.3
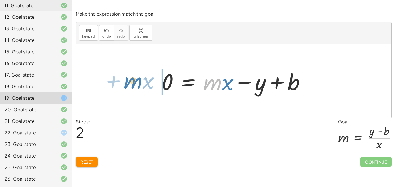
drag, startPoint x: 210, startPoint y: 84, endPoint x: 133, endPoint y: 83, distance: 77.0
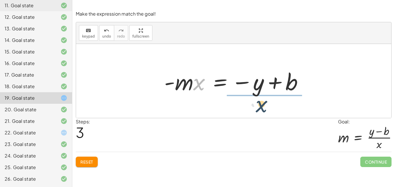
drag, startPoint x: 198, startPoint y: 80, endPoint x: 267, endPoint y: 103, distance: 73.2
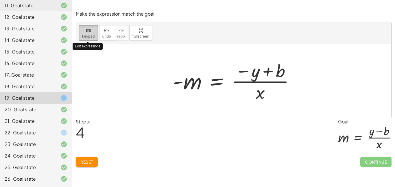
click at [87, 32] on icon "keyboard" at bounding box center [88, 30] width 5 height 7
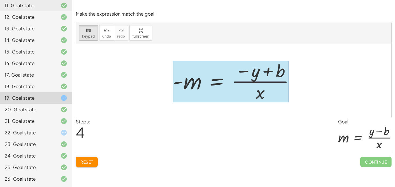
click at [225, 80] on div at bounding box center [231, 82] width 116 height 42
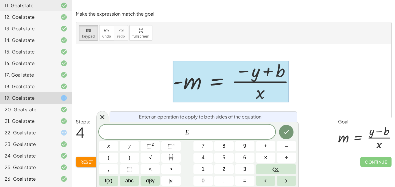
scroll to position [1, 0]
click at [274, 158] on button "×" at bounding box center [265, 158] width 19 height 10
click at [289, 149] on button "–" at bounding box center [286, 146] width 19 height 10
click at [202, 170] on span "1" at bounding box center [203, 170] width 3 height 8
click at [287, 135] on icon "Done" at bounding box center [286, 132] width 7 height 7
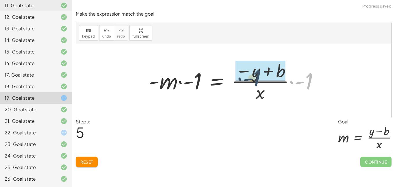
drag, startPoint x: 307, startPoint y: 83, endPoint x: 255, endPoint y: 80, distance: 52.2
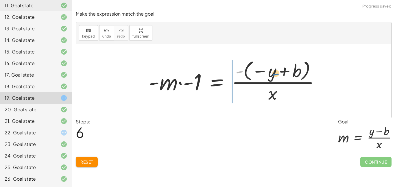
drag, startPoint x: 240, startPoint y: 72, endPoint x: 278, endPoint y: 74, distance: 37.9
click at [278, 74] on div at bounding box center [236, 81] width 181 height 46
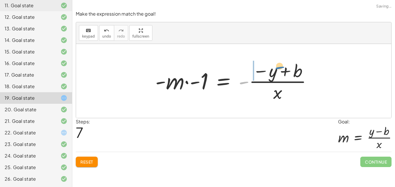
drag, startPoint x: 241, startPoint y: 81, endPoint x: 277, endPoint y: 66, distance: 38.3
click at [277, 66] on div at bounding box center [236, 81] width 167 height 45
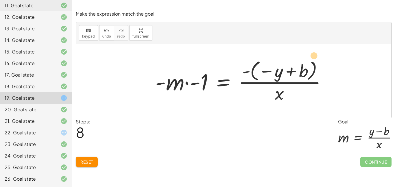
drag, startPoint x: 247, startPoint y: 70, endPoint x: 282, endPoint y: 55, distance: 38.0
click at [282, 55] on div "y = + · m · x + b 0 = + · m · x + b − y 0 = + · m · x − y + b − · m · x + 0 = −…" at bounding box center [233, 81] width 315 height 74
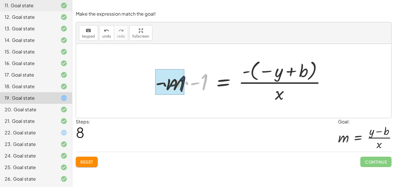
drag, startPoint x: 206, startPoint y: 80, endPoint x: 181, endPoint y: 82, distance: 25.5
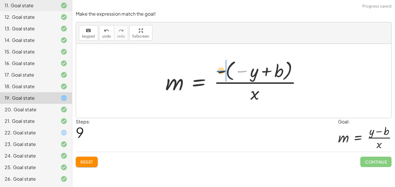
drag, startPoint x: 241, startPoint y: 70, endPoint x: 220, endPoint y: 70, distance: 21.1
click at [220, 70] on div at bounding box center [236, 81] width 147 height 46
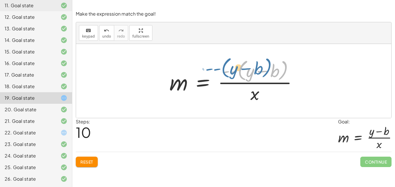
drag, startPoint x: 241, startPoint y: 66, endPoint x: 232, endPoint y: 65, distance: 9.4
click at [232, 65] on div at bounding box center [236, 80] width 139 height 47
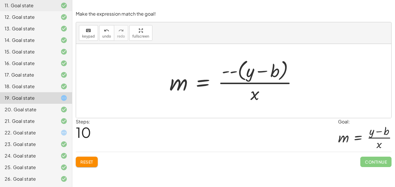
click at [232, 70] on div at bounding box center [236, 80] width 139 height 47
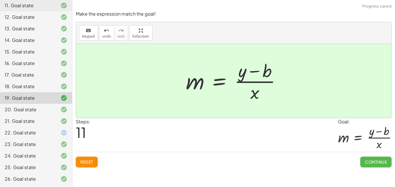
click at [365, 163] on span "Continue" at bounding box center [376, 161] width 22 height 5
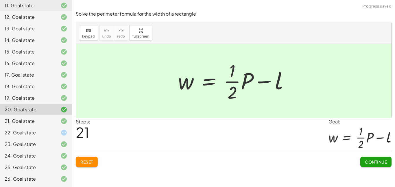
click at [365, 163] on span "Continue" at bounding box center [376, 161] width 22 height 5
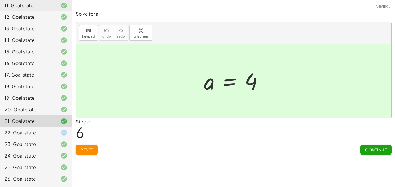
click at [365, 163] on div "Solve the equation for the variable given. keyboard keypad undo undo redo redo …" at bounding box center [233, 93] width 323 height 187
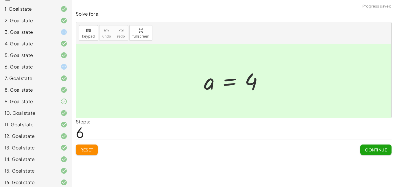
scroll to position [59, 0]
click at [39, 66] on div "6. Goal state" at bounding box center [28, 67] width 47 height 7
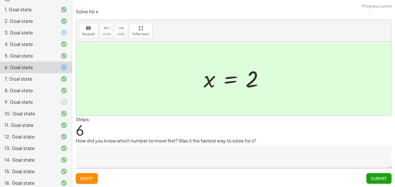
click at [171, 159] on textarea at bounding box center [234, 156] width 316 height 23
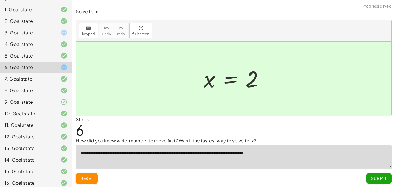
type textarea "**********"
click at [385, 179] on span "Submit" at bounding box center [379, 178] width 16 height 5
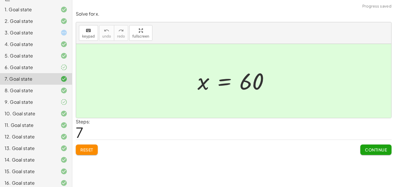
click at [26, 33] on div "3. Goal state" at bounding box center [28, 32] width 47 height 7
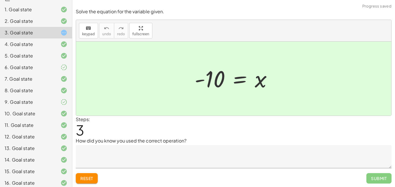
click at [108, 156] on textarea at bounding box center [234, 156] width 316 height 23
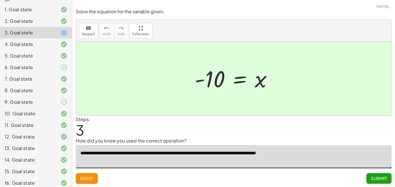
type textarea "**********"
click at [390, 180] on button "Submit" at bounding box center [379, 178] width 25 height 10
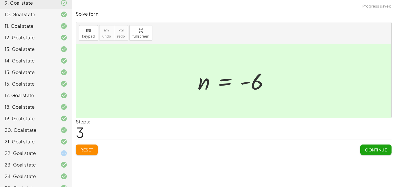
scroll to position [179, 0]
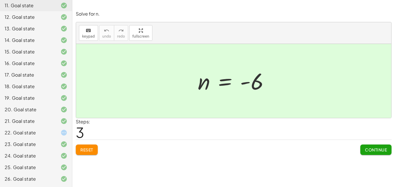
click at [48, 150] on div "22. Goal state" at bounding box center [36, 156] width 72 height 12
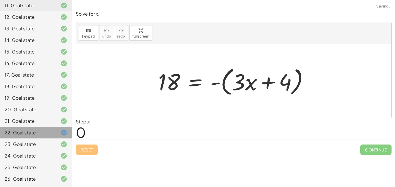
click at [55, 144] on div at bounding box center [59, 144] width 16 height 7
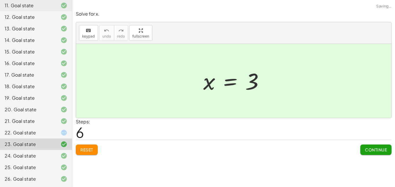
click at [8, 130] on div "22. Goal state" at bounding box center [28, 132] width 47 height 7
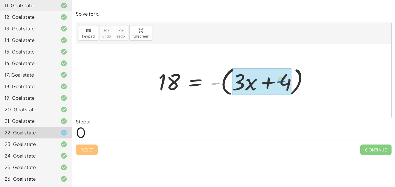
drag, startPoint x: 213, startPoint y: 85, endPoint x: 278, endPoint y: 82, distance: 65.5
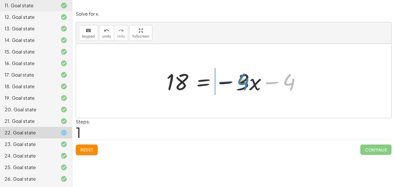
drag, startPoint x: 277, startPoint y: 83, endPoint x: 232, endPoint y: 82, distance: 45.7
click at [232, 82] on div at bounding box center [235, 81] width 145 height 30
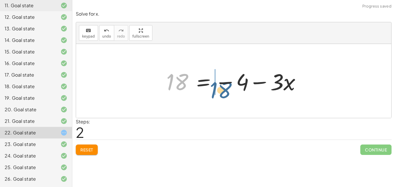
drag, startPoint x: 183, startPoint y: 80, endPoint x: 237, endPoint y: 87, distance: 54.1
click at [237, 87] on div at bounding box center [235, 81] width 145 height 30
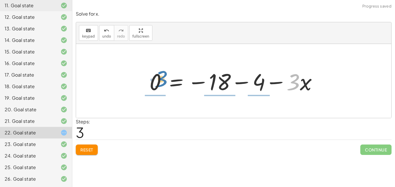
drag, startPoint x: 295, startPoint y: 84, endPoint x: 162, endPoint y: 81, distance: 132.6
click at [162, 81] on div at bounding box center [236, 81] width 178 height 30
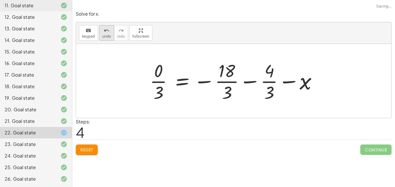
click at [106, 39] on button "undo undo" at bounding box center [106, 33] width 15 height 16
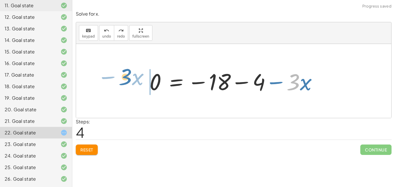
drag, startPoint x: 296, startPoint y: 83, endPoint x: 126, endPoint y: 78, distance: 169.7
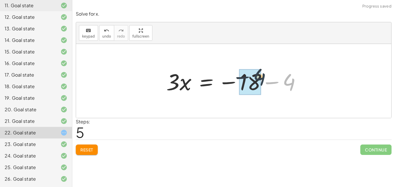
drag, startPoint x: 294, startPoint y: 89, endPoint x: 259, endPoint y: 85, distance: 34.7
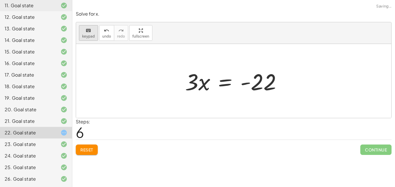
click at [89, 33] on icon "keyboard" at bounding box center [88, 30] width 5 height 7
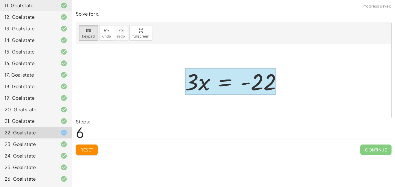
click at [221, 80] on div at bounding box center [230, 81] width 91 height 27
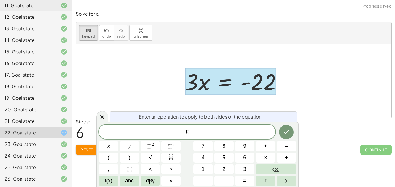
scroll to position [2, 0]
click at [266, 158] on span "×" at bounding box center [265, 158] width 3 height 8
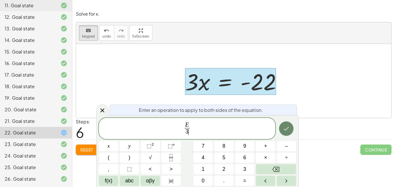
click at [293, 128] on button "Done" at bounding box center [286, 129] width 14 height 14
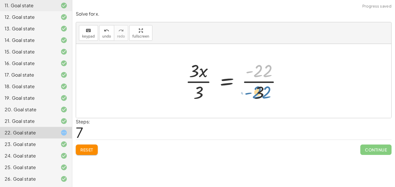
drag, startPoint x: 260, startPoint y: 71, endPoint x: 259, endPoint y: 93, distance: 22.0
click at [259, 93] on div at bounding box center [236, 81] width 107 height 45
drag, startPoint x: 259, startPoint y: 94, endPoint x: 262, endPoint y: 69, distance: 25.3
click at [262, 69] on div at bounding box center [236, 81] width 107 height 45
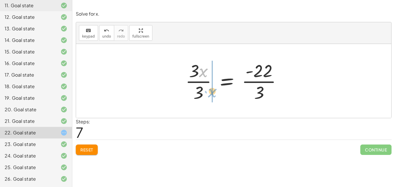
drag, startPoint x: 203, startPoint y: 74, endPoint x: 212, endPoint y: 91, distance: 19.4
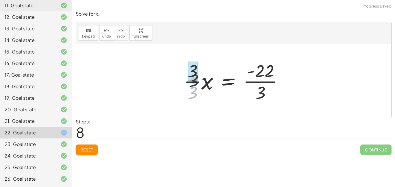
drag, startPoint x: 193, startPoint y: 93, endPoint x: 195, endPoint y: 73, distance: 19.8
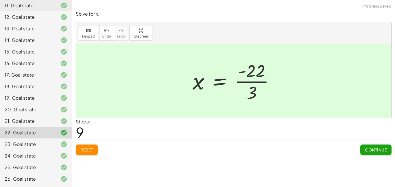
click at [381, 147] on span "Continue" at bounding box center [376, 149] width 22 height 5
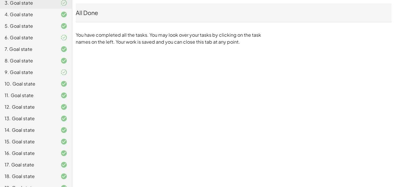
scroll to position [0, 0]
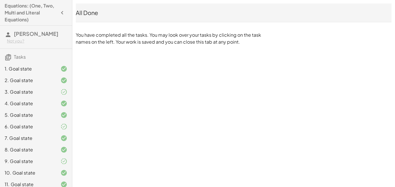
click at [63, 13] on icon "button" at bounding box center [62, 12] width 7 height 7
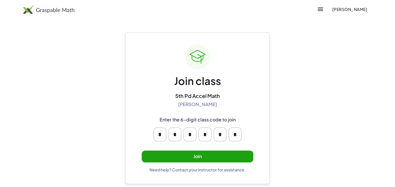
click at [224, 154] on button "Join" at bounding box center [198, 157] width 112 height 12
